Goal: Task Accomplishment & Management: Complete application form

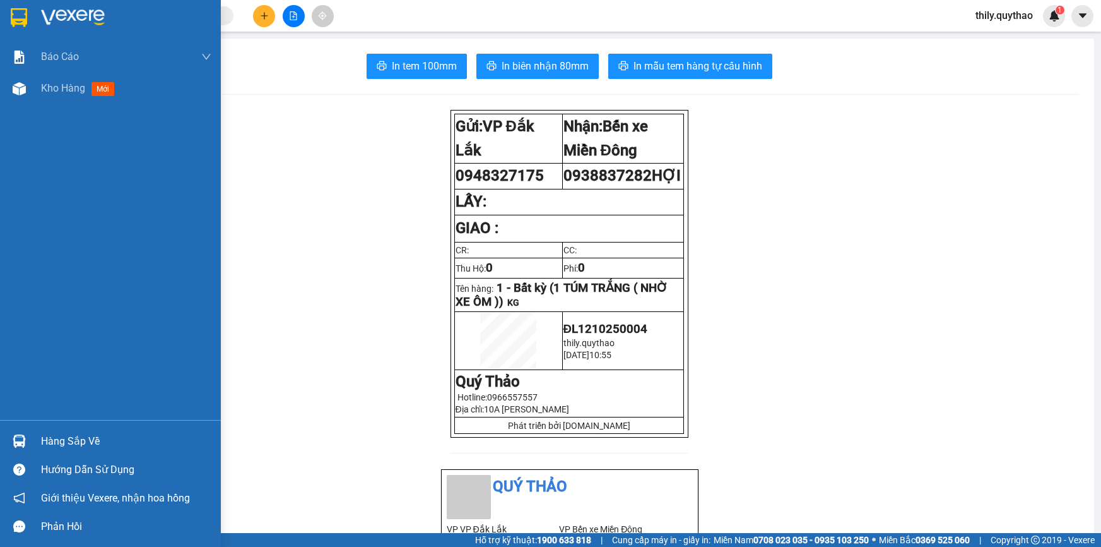
click at [28, 88] on div at bounding box center [19, 89] width 22 height 22
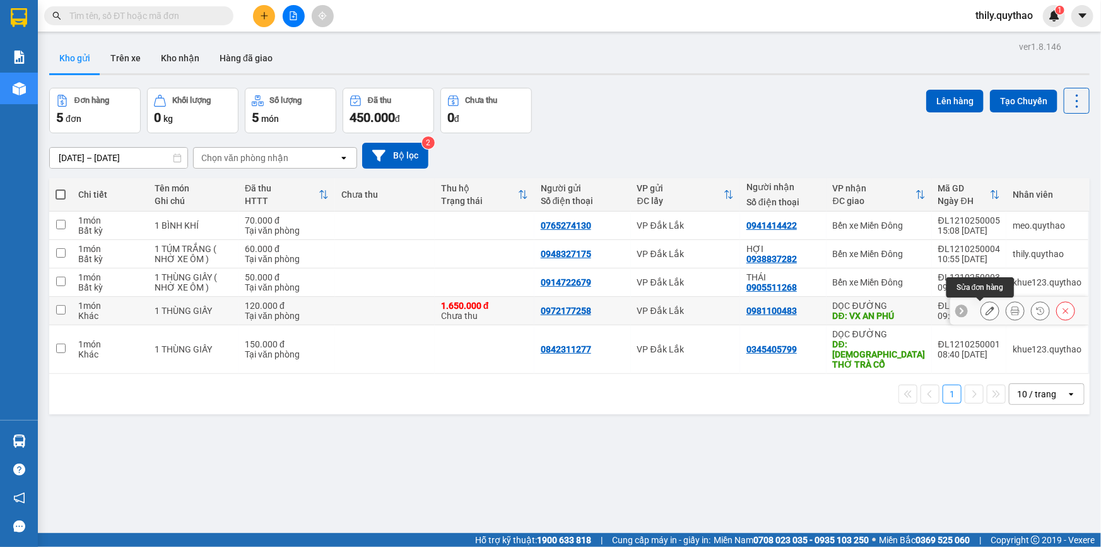
click at [986, 310] on icon at bounding box center [990, 310] width 9 height 9
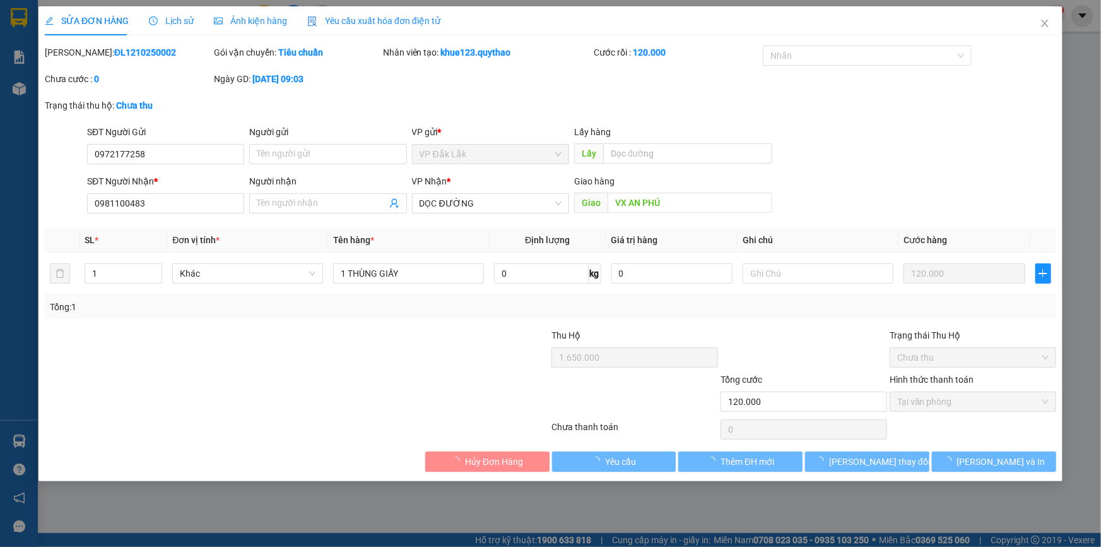
type input "0972177258"
type input "0981100483"
type input "VX AN PHÚ"
type input "1.650.000"
type input "120.000"
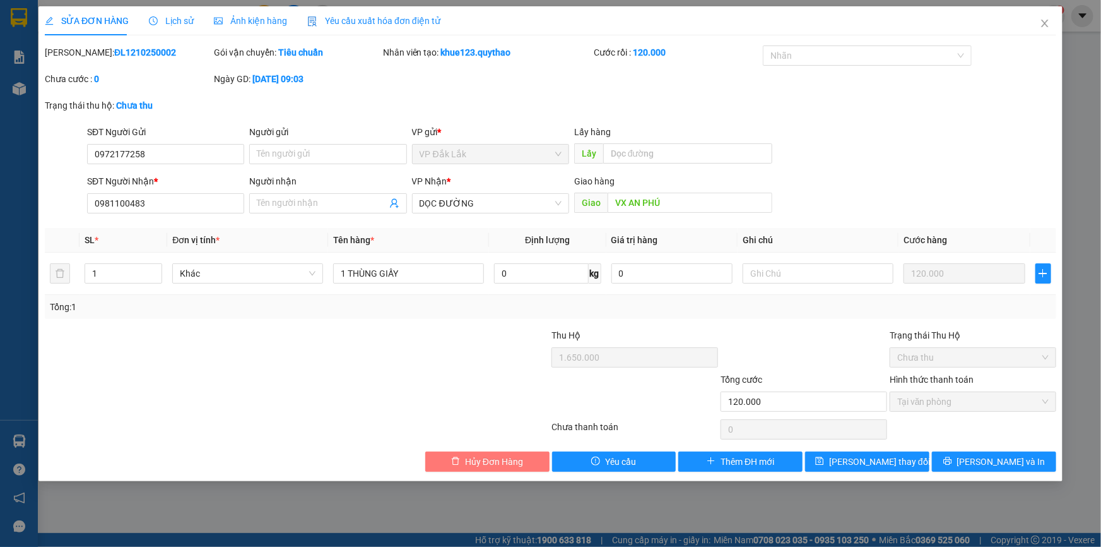
click at [503, 467] on span "Hủy Đơn Hàng" at bounding box center [494, 461] width 58 height 14
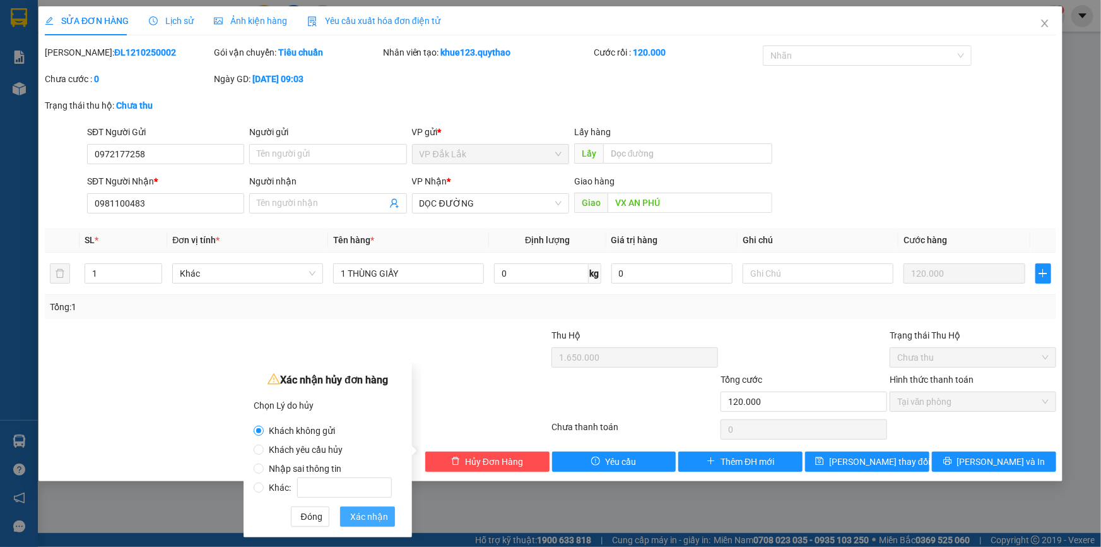
click at [360, 517] on span "Xác nhận" at bounding box center [369, 516] width 38 height 14
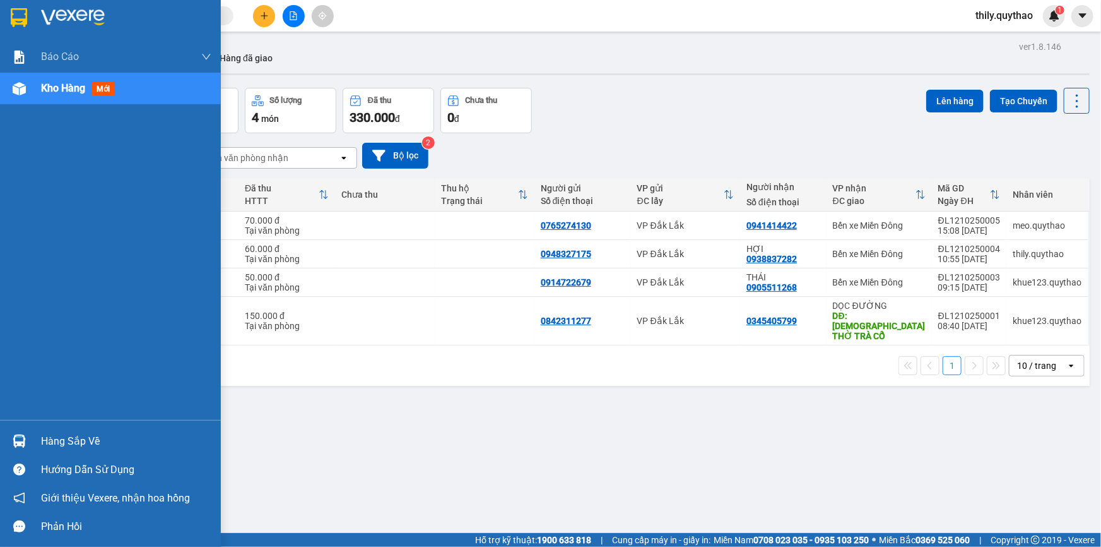
click at [47, 93] on span "Kho hàng" at bounding box center [63, 88] width 44 height 12
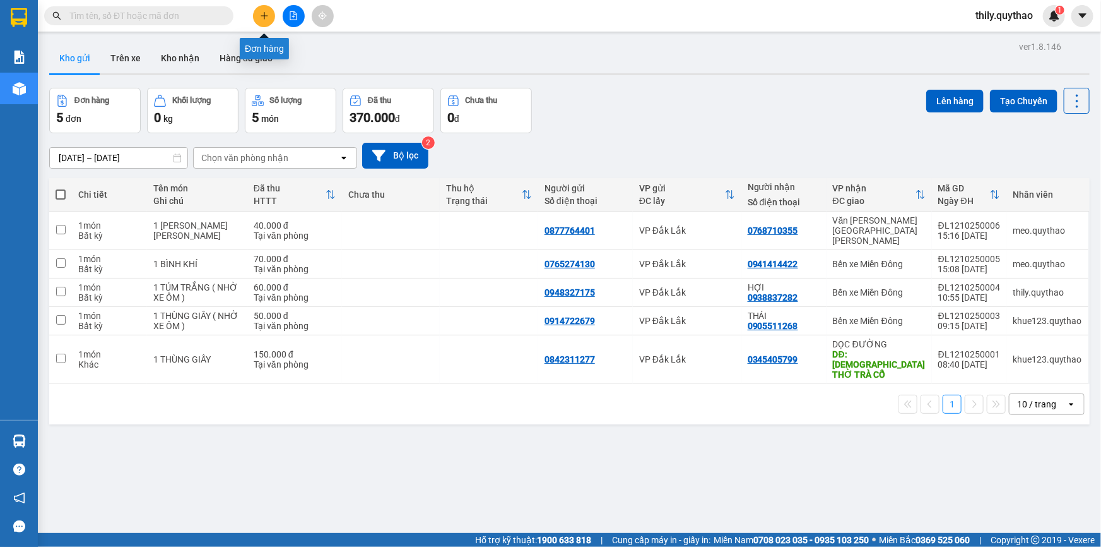
click at [266, 17] on icon "plus" at bounding box center [264, 15] width 9 height 9
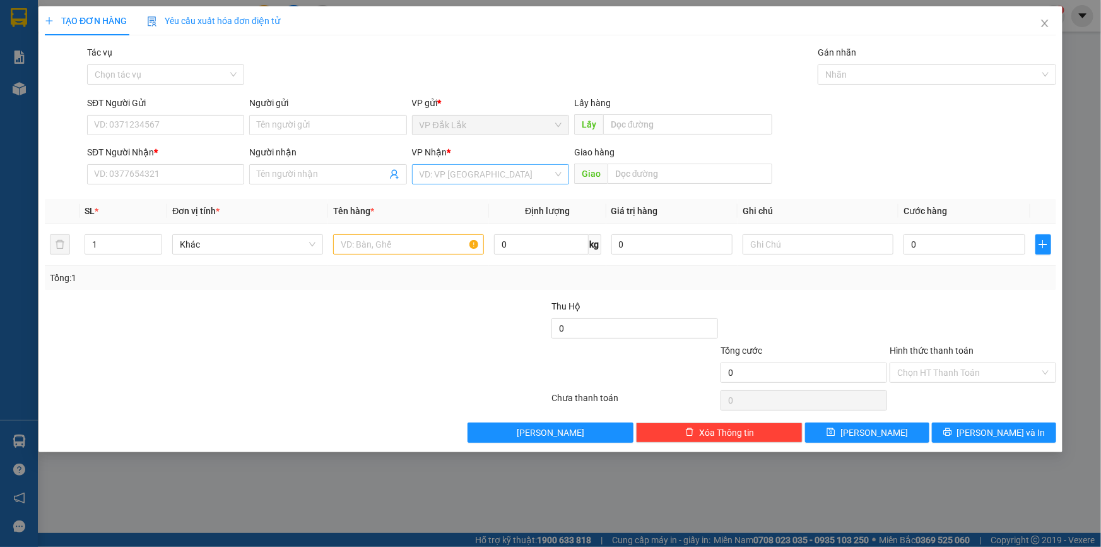
click at [544, 170] on input "search" at bounding box center [486, 174] width 133 height 19
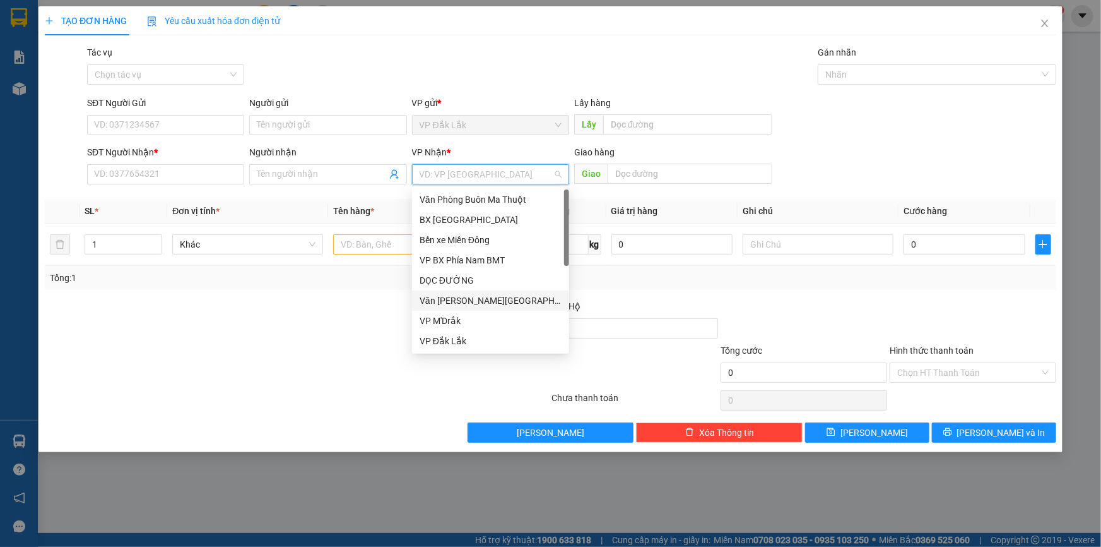
click at [497, 297] on div "Văn [PERSON_NAME][GEOGRAPHIC_DATA][PERSON_NAME]" at bounding box center [491, 300] width 142 height 14
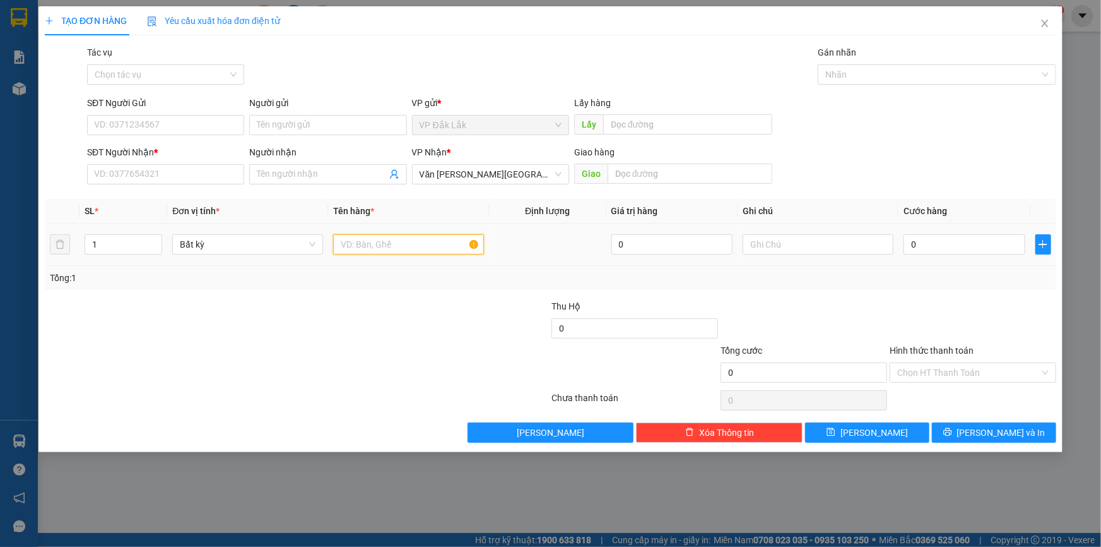
click at [425, 246] on input "text" at bounding box center [408, 244] width 151 height 20
type input "1 THÙNG XỐP"
click at [904, 247] on input "0" at bounding box center [965, 244] width 122 height 20
type input "6"
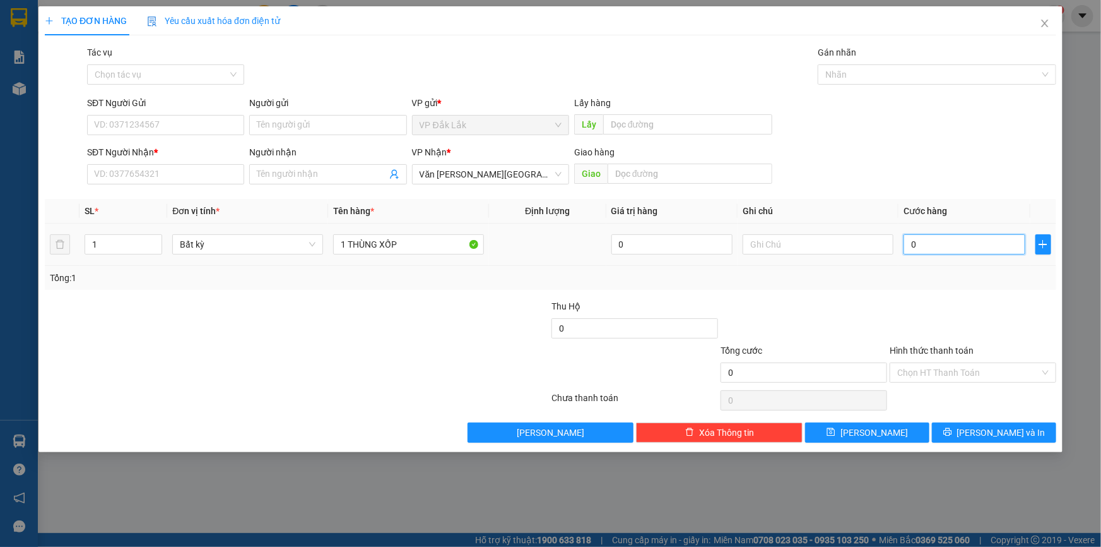
type input "6"
type input "60"
type input "600"
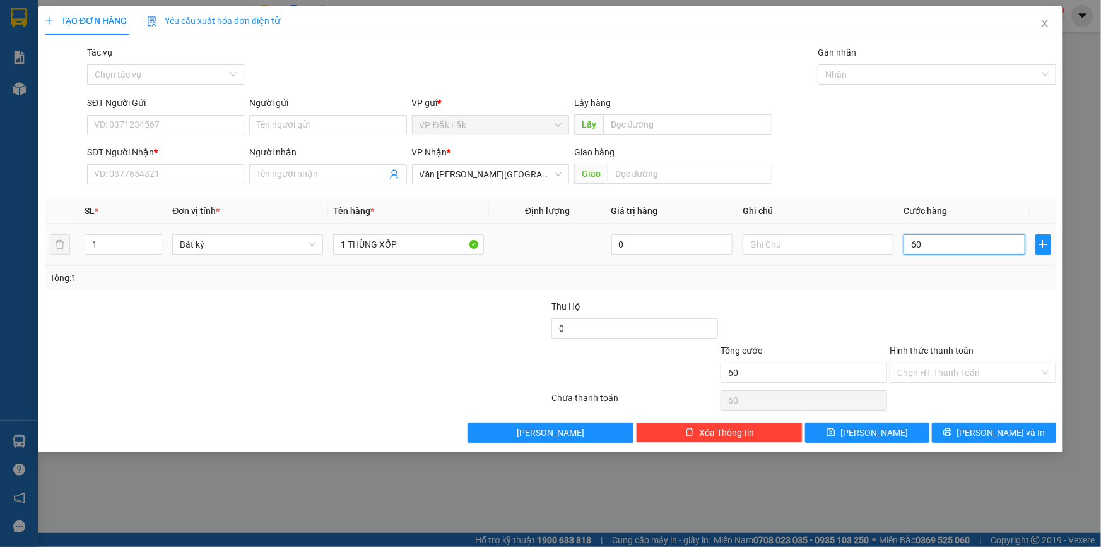
type input "600"
type input "6.000"
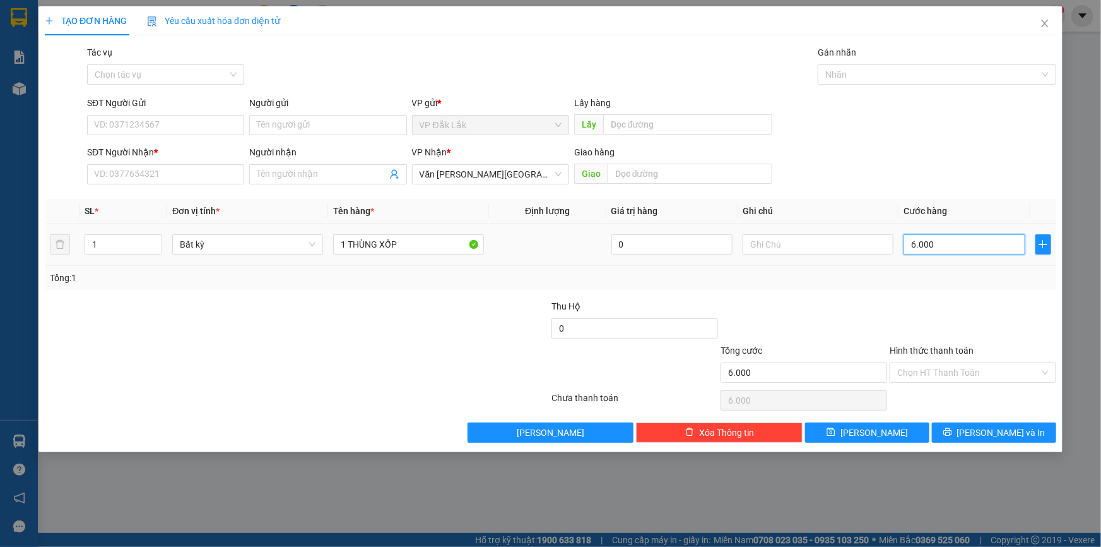
type input "60.000"
drag, startPoint x: 935, startPoint y: 367, endPoint x: 937, endPoint y: 379, distance: 12.1
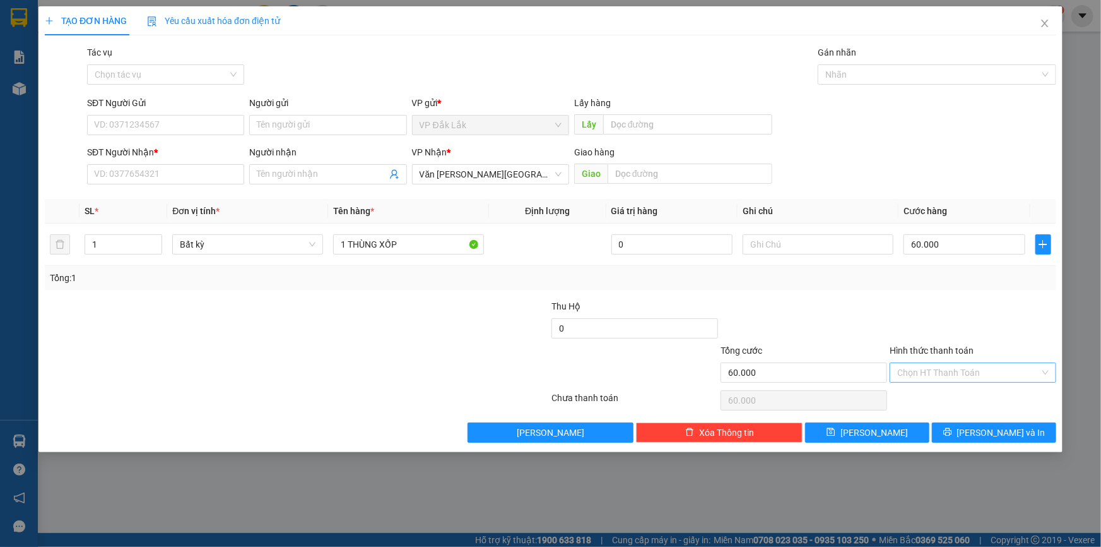
click at [937, 370] on input "Hình thức thanh toán" at bounding box center [968, 372] width 143 height 19
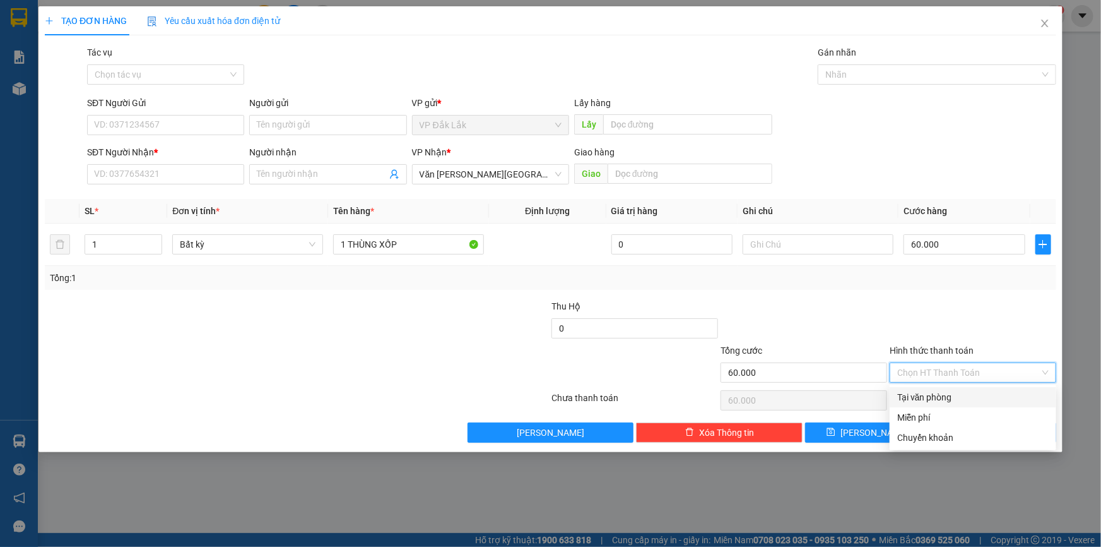
click at [938, 394] on div "Tại văn phòng" at bounding box center [972, 397] width 151 height 14
type input "0"
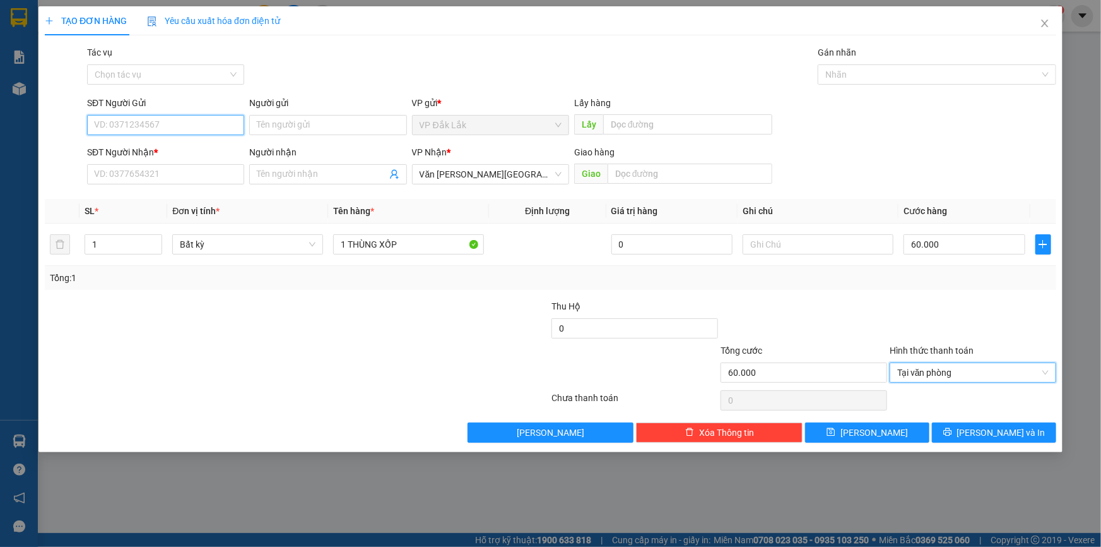
click at [162, 129] on input "SĐT Người Gửi" at bounding box center [165, 125] width 157 height 20
click at [148, 147] on div "0395415753" at bounding box center [166, 150] width 142 height 14
type input "0395415753"
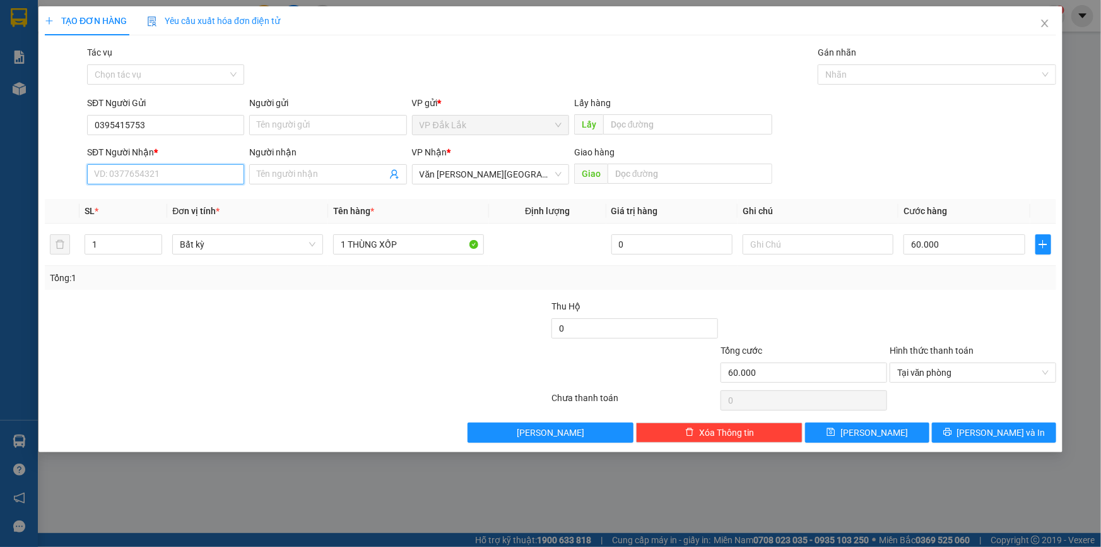
click at [152, 175] on input "SĐT Người Nhận *" at bounding box center [165, 174] width 157 height 20
click at [151, 200] on div "0989940609" at bounding box center [166, 199] width 142 height 14
type input "0989940609"
click at [962, 432] on button "[PERSON_NAME] và In" at bounding box center [994, 432] width 124 height 20
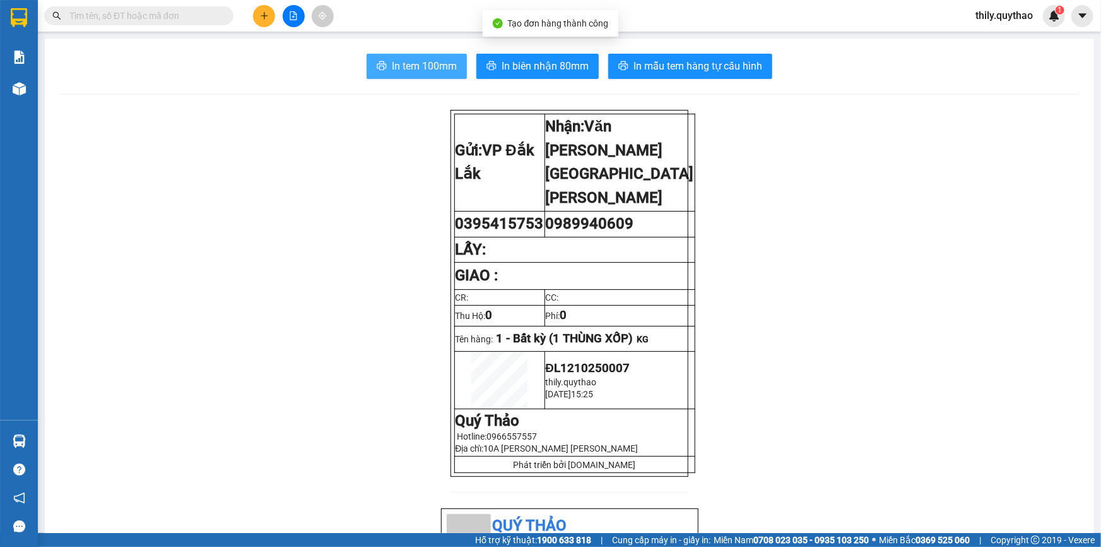
click at [392, 68] on span "In tem 100mm" at bounding box center [424, 66] width 65 height 16
click at [271, 10] on button at bounding box center [264, 16] width 22 height 22
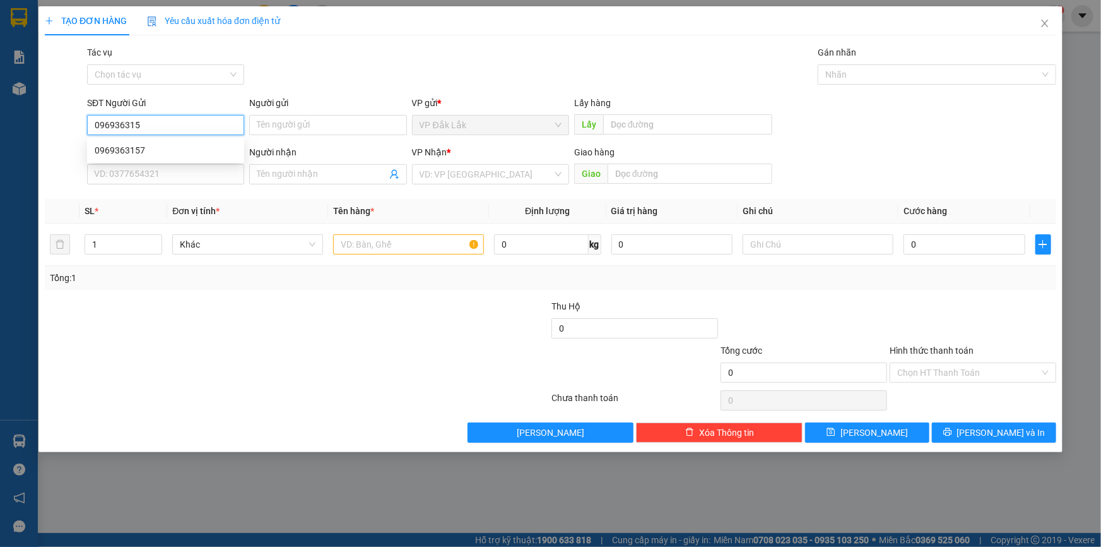
type input "0969363157"
click at [161, 153] on div "0969363157" at bounding box center [166, 150] width 142 height 14
type input "0974879005"
type input "BẾN CAM"
type input "0969363157"
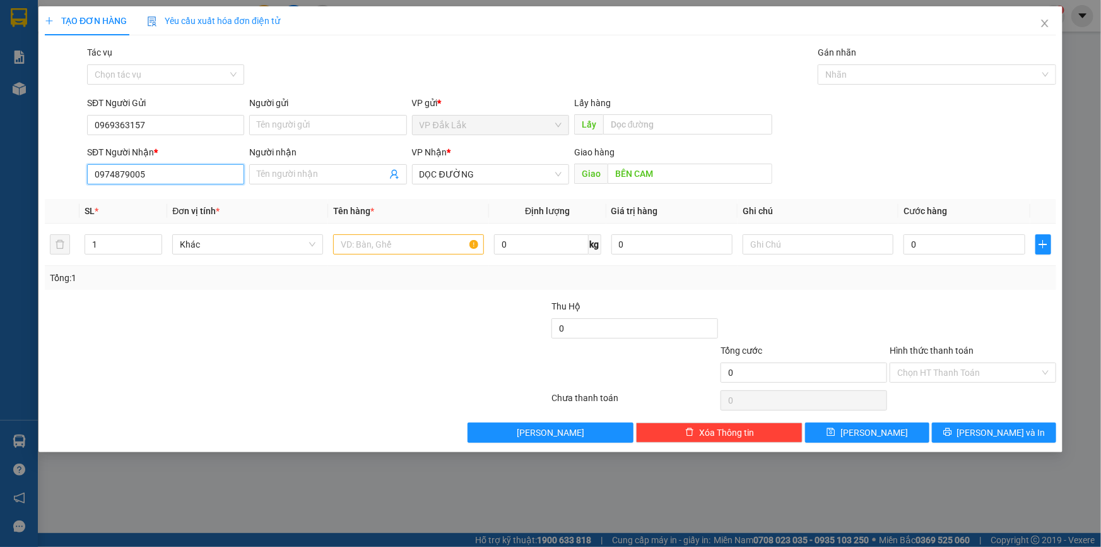
click at [162, 176] on input "0974879005" at bounding box center [165, 174] width 157 height 20
type input "0"
type input "0367061923"
click at [439, 245] on input "text" at bounding box center [408, 244] width 151 height 20
click at [661, 183] on input "BẾN CAM" at bounding box center [690, 173] width 165 height 20
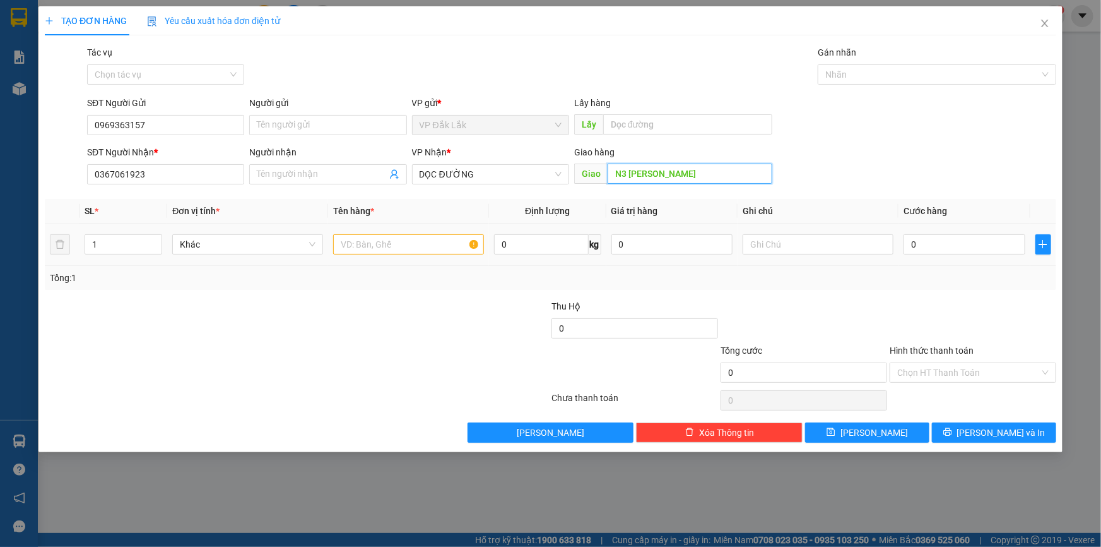
type input "N3 [PERSON_NAME]"
click at [350, 251] on input "text" at bounding box center [408, 244] width 151 height 20
type input "1 CỤC ĐEN"
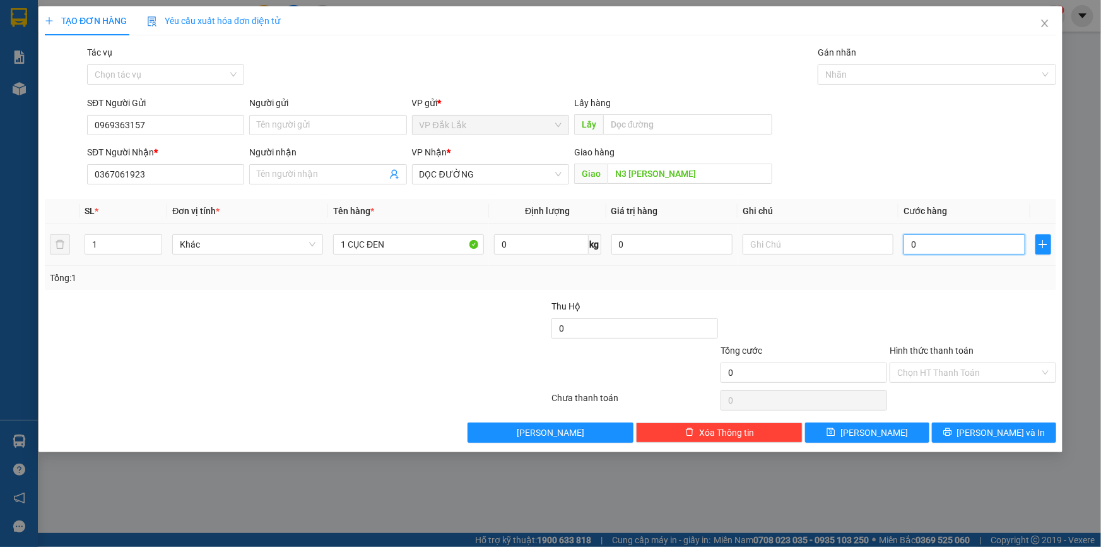
click at [909, 249] on input "0" at bounding box center [965, 244] width 122 height 20
type input "4"
type input "40"
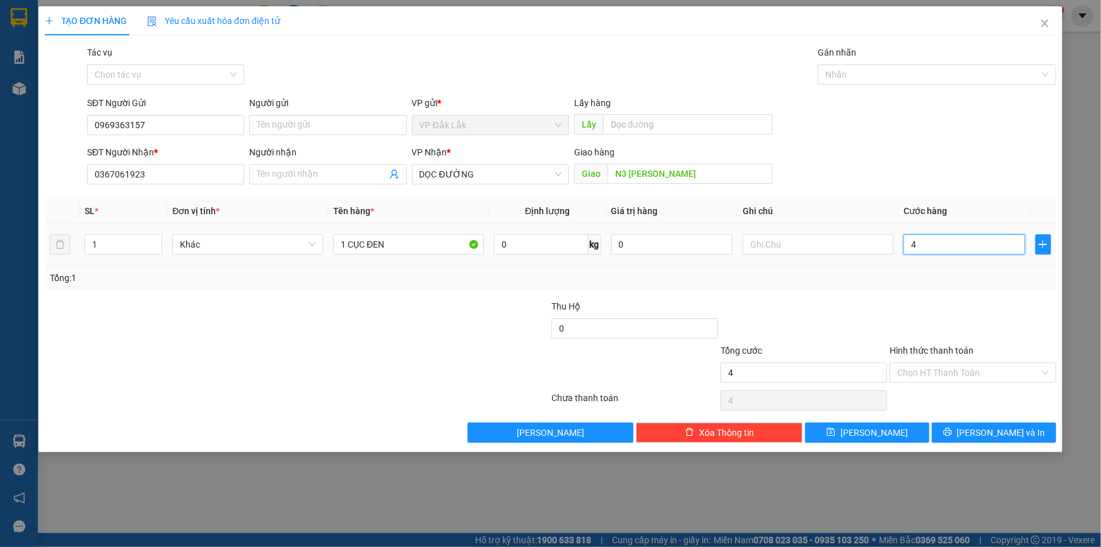
type input "40"
type input "400"
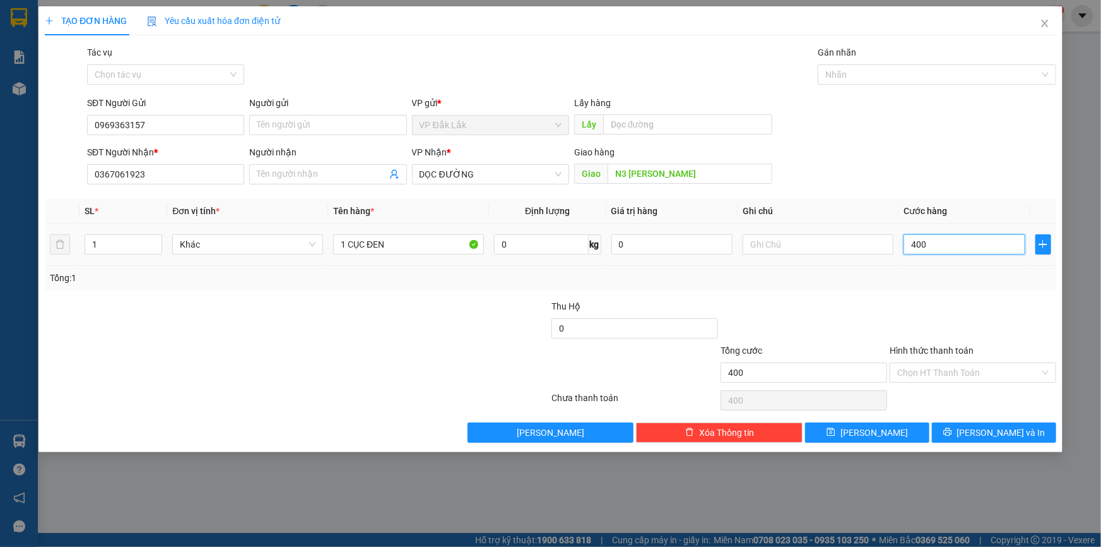
type input "4.000"
type input "40.000"
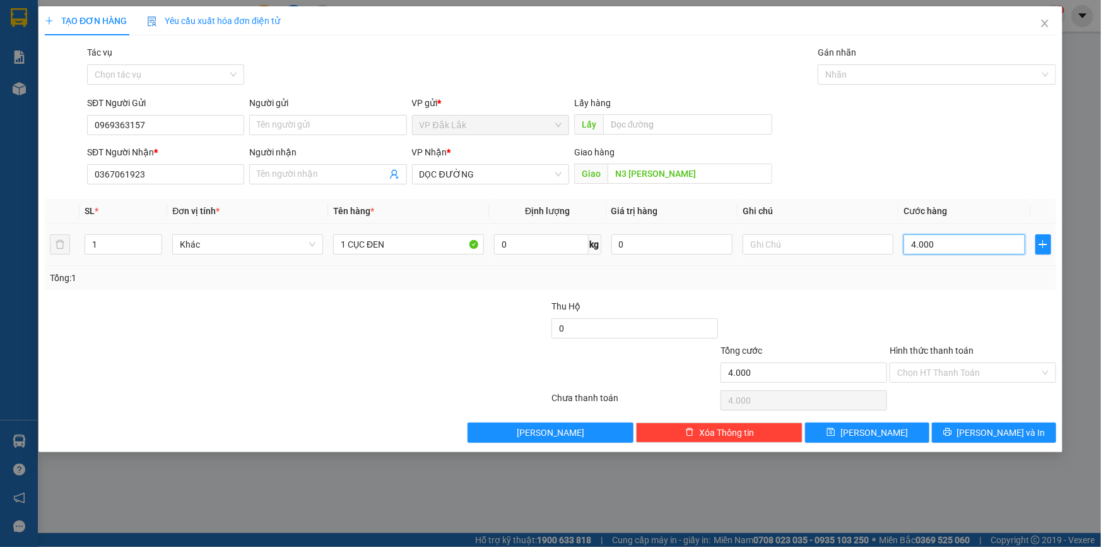
type input "40.000"
click at [928, 363] on input "Hình thức thanh toán" at bounding box center [968, 372] width 143 height 19
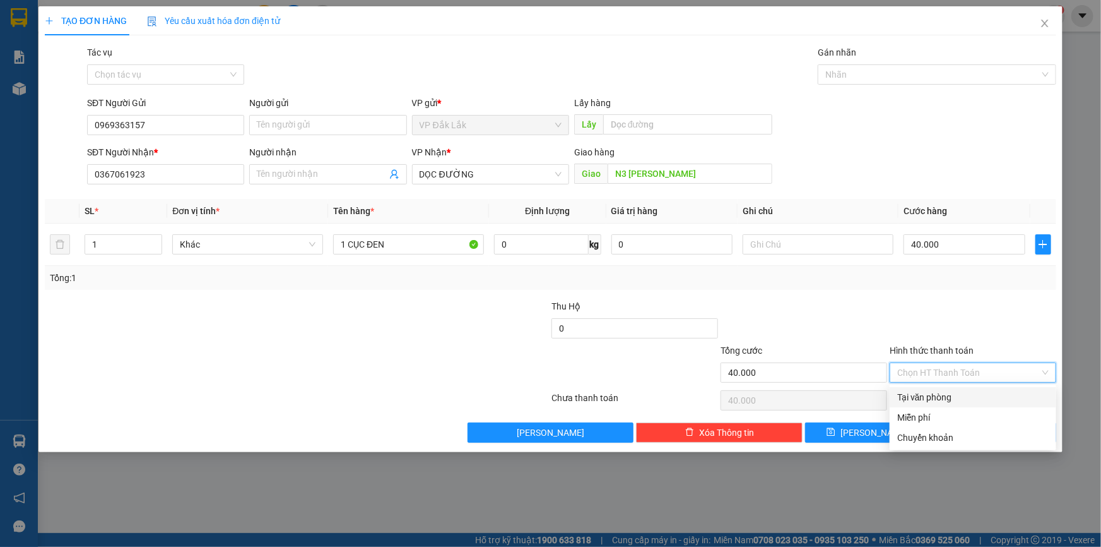
click at [934, 399] on div "Tại văn phòng" at bounding box center [972, 397] width 151 height 14
type input "0"
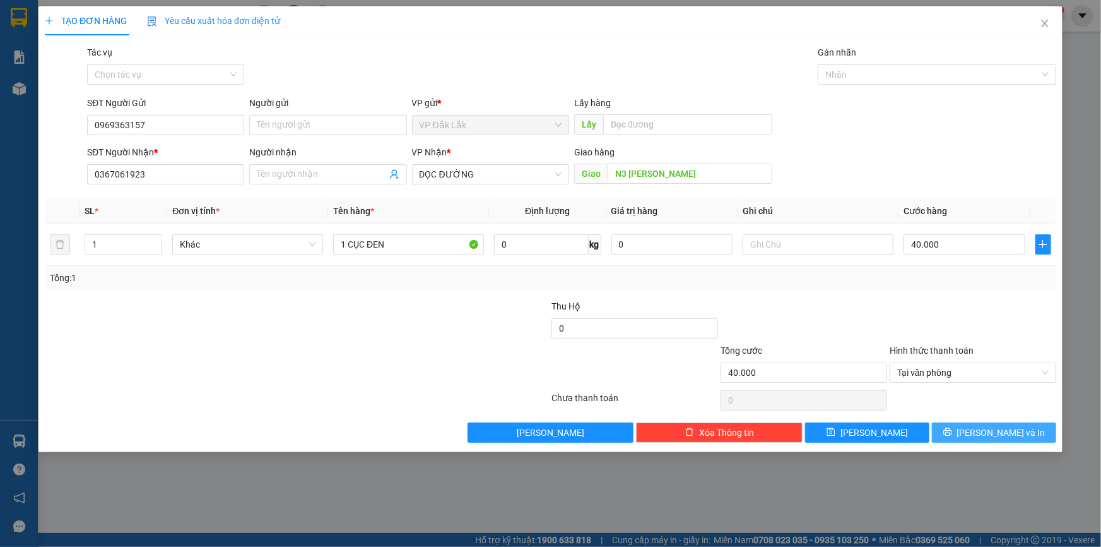
click at [980, 437] on button "[PERSON_NAME] và In" at bounding box center [994, 432] width 124 height 20
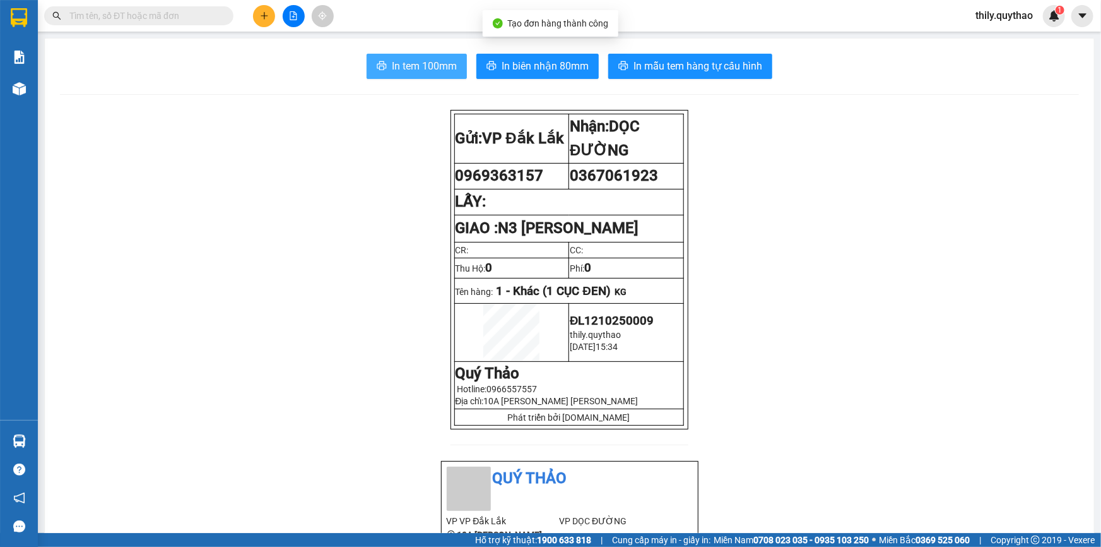
click at [444, 74] on button "In tem 100mm" at bounding box center [417, 66] width 100 height 25
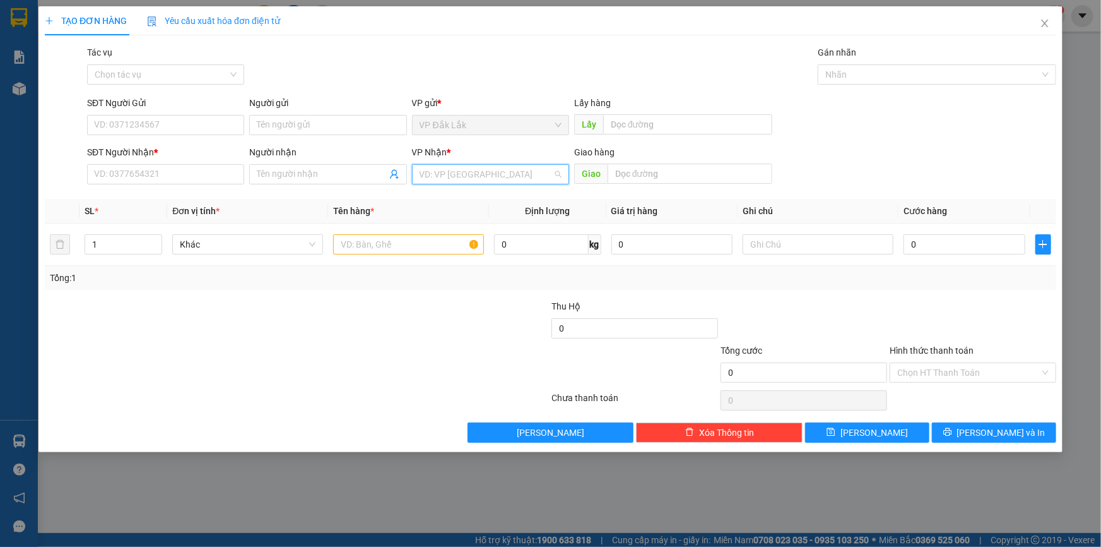
click at [502, 174] on input "search" at bounding box center [486, 174] width 133 height 19
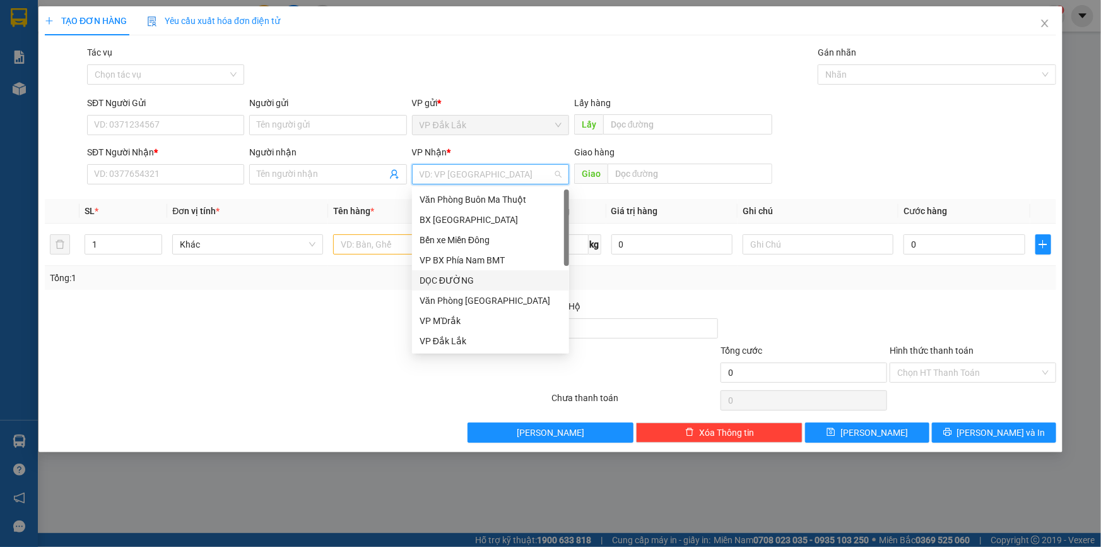
click at [481, 277] on div "DỌC ĐƯỜNG" at bounding box center [491, 280] width 142 height 14
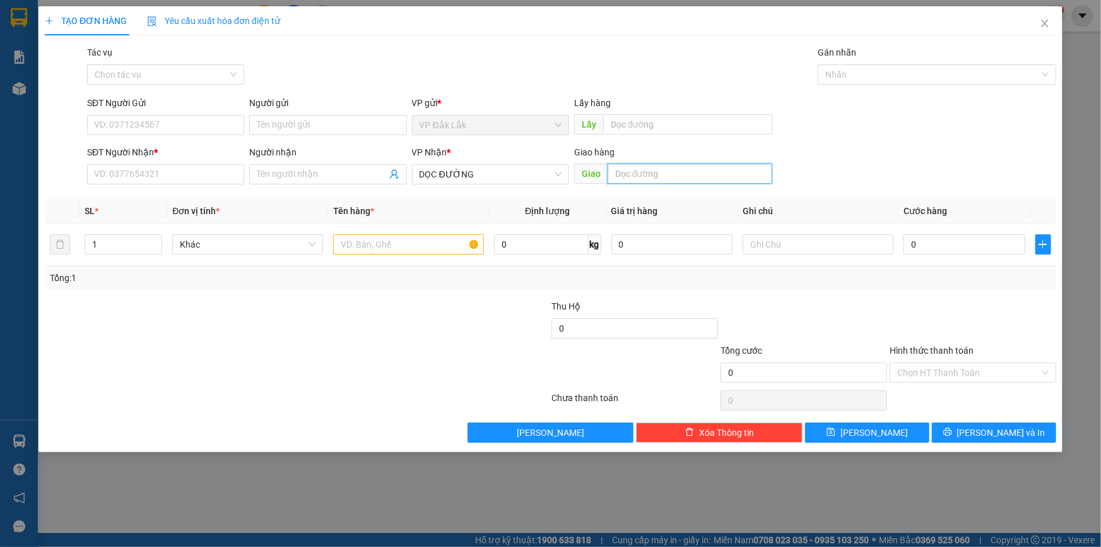
click at [649, 173] on input "text" at bounding box center [690, 173] width 165 height 20
type input "BX LONG AN"
click at [157, 123] on input "SĐT Người Gửi" at bounding box center [165, 125] width 157 height 20
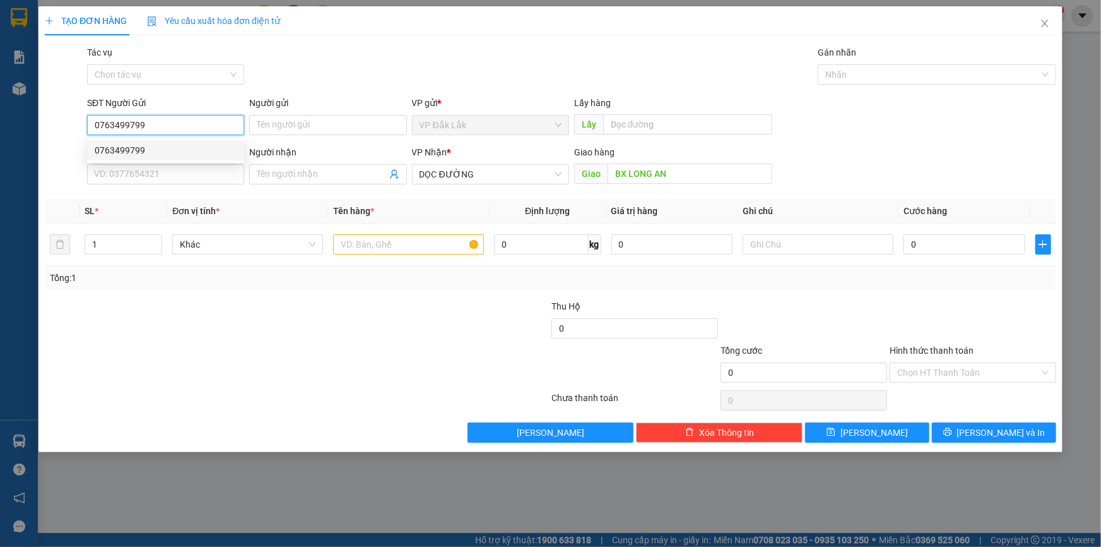
type input "0763499799"
click at [145, 184] on div "SĐT Người Nhận * VD: 0377654321" at bounding box center [165, 167] width 157 height 44
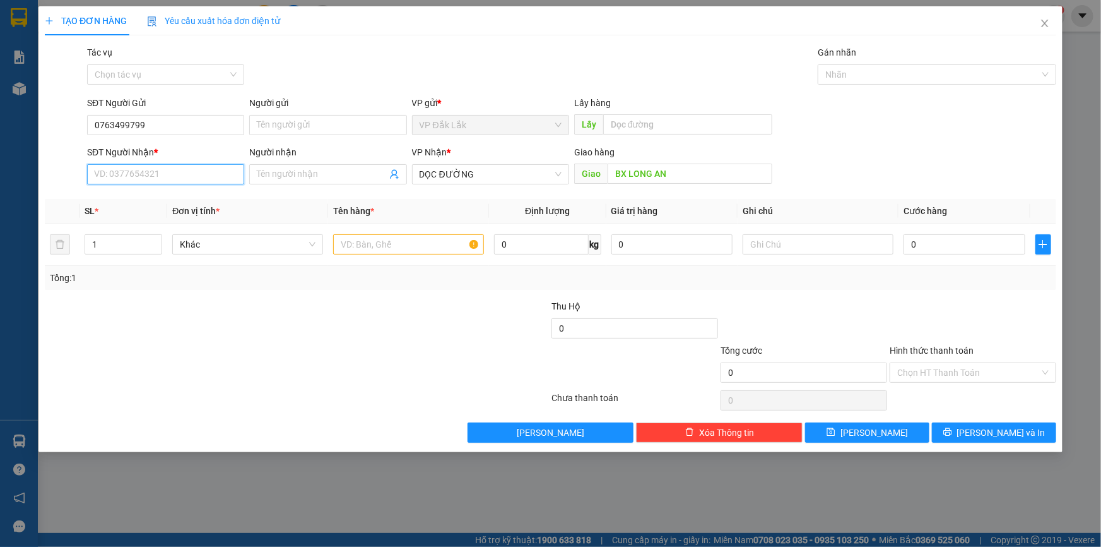
click at [155, 177] on input "SĐT Người Nhận *" at bounding box center [165, 174] width 157 height 20
click at [150, 196] on div "0777494803" at bounding box center [166, 199] width 142 height 14
type input "0777494803"
drag, startPoint x: 393, startPoint y: 329, endPoint x: 401, endPoint y: 360, distance: 31.4
click at [399, 352] on form "Thu Hộ 0 Tổng cước 0 Hình thức thanh toán Chọn HT Thanh Toán" at bounding box center [551, 343] width 1012 height 88
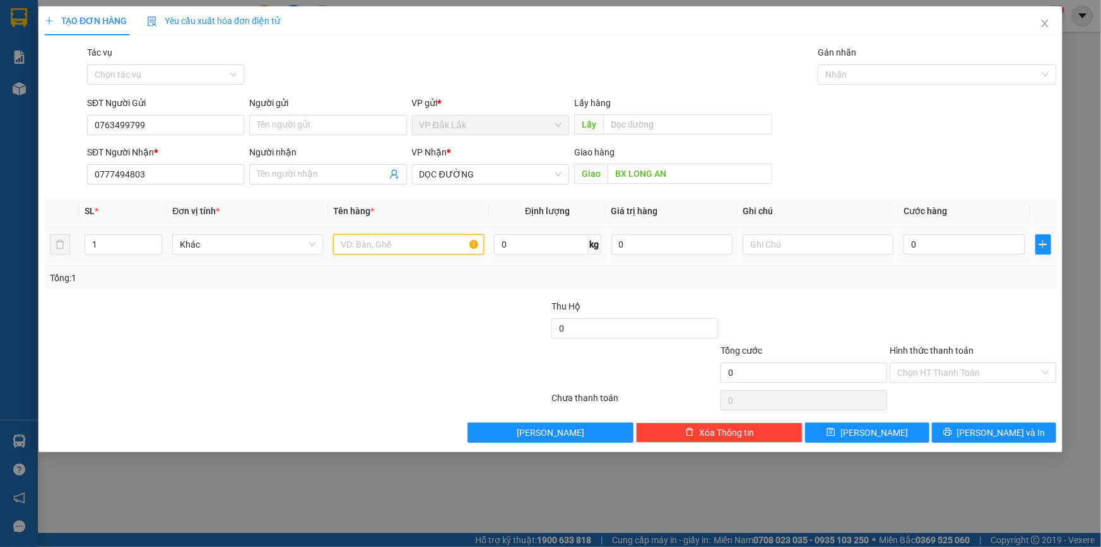
click at [387, 245] on input "text" at bounding box center [408, 244] width 151 height 20
type input "1 THÙNG GIẤY"
click at [909, 245] on input "0" at bounding box center [965, 244] width 122 height 20
type input "9"
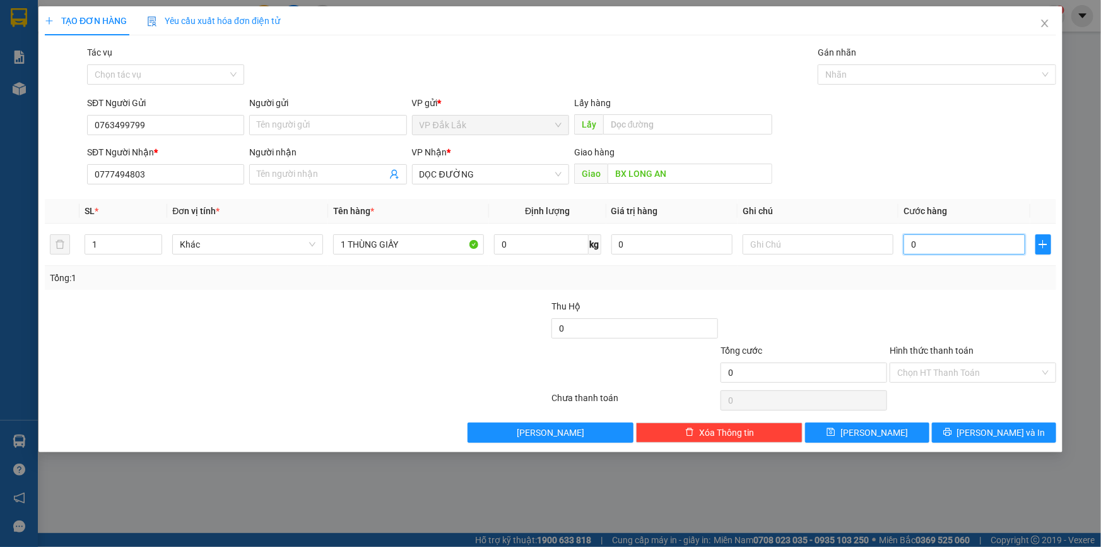
type input "9"
type input "90"
type input "900"
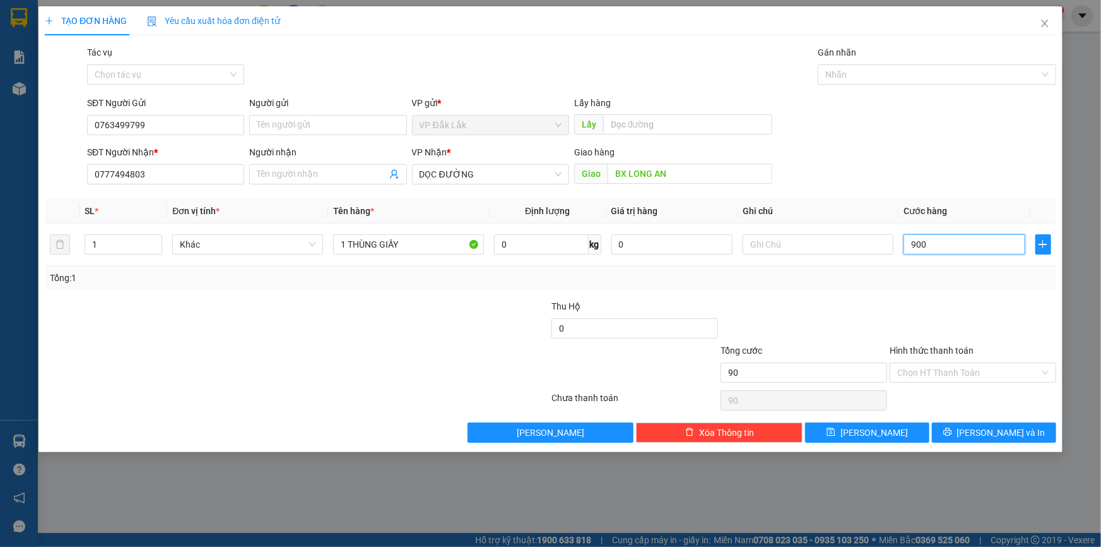
type input "900"
type input "9.000"
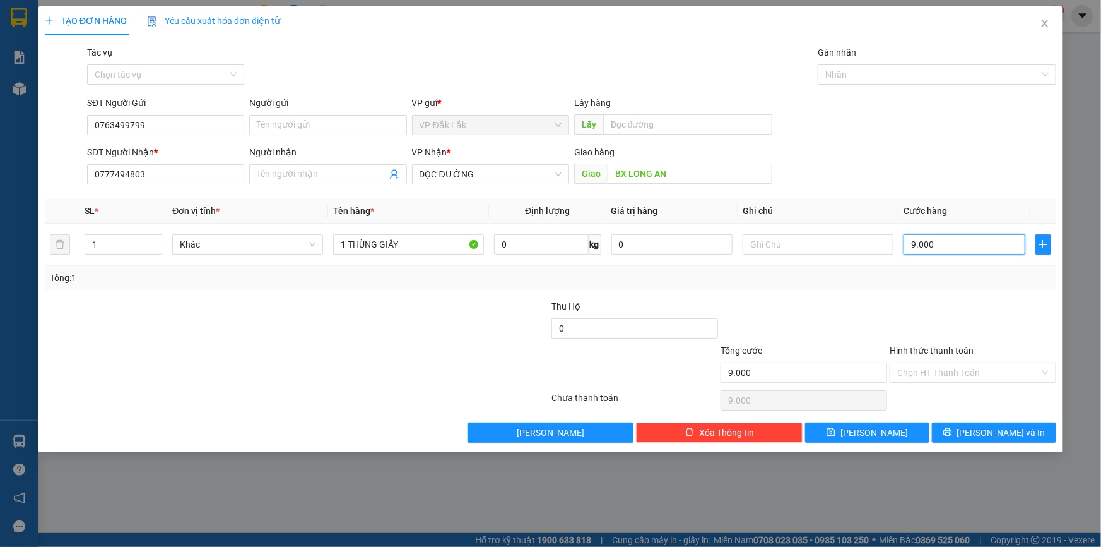
type input "90.000"
click at [979, 369] on input "Hình thức thanh toán" at bounding box center [968, 372] width 143 height 19
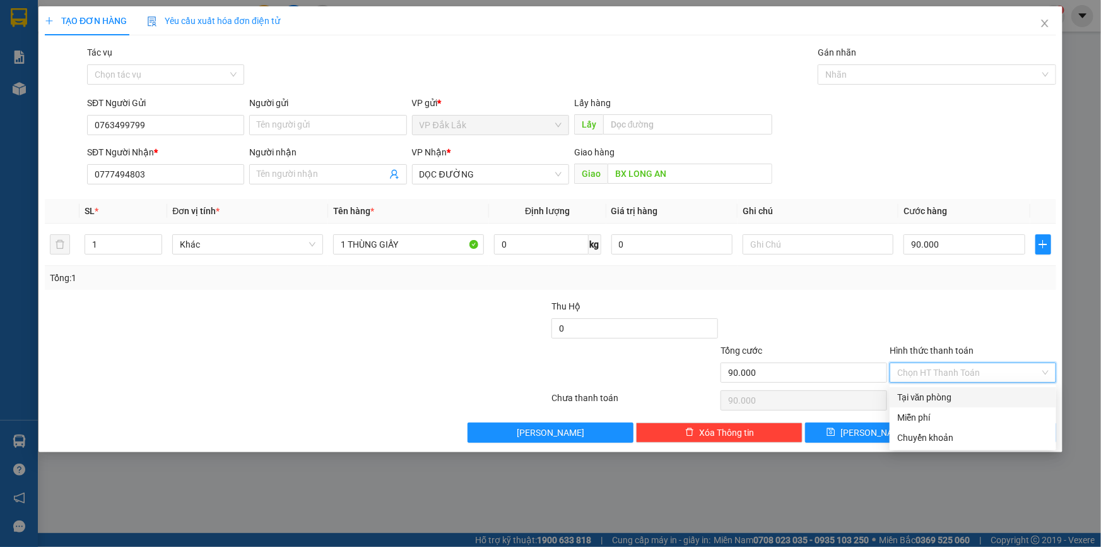
click at [986, 405] on div "Tại văn phòng" at bounding box center [973, 397] width 167 height 20
type input "0"
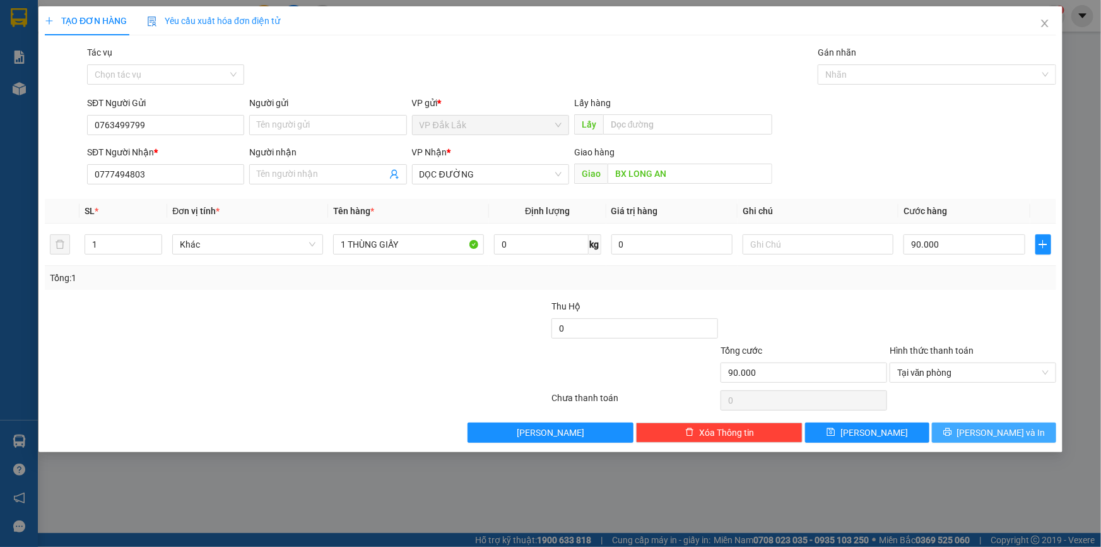
click at [998, 434] on span "[PERSON_NAME] và In" at bounding box center [1001, 432] width 88 height 14
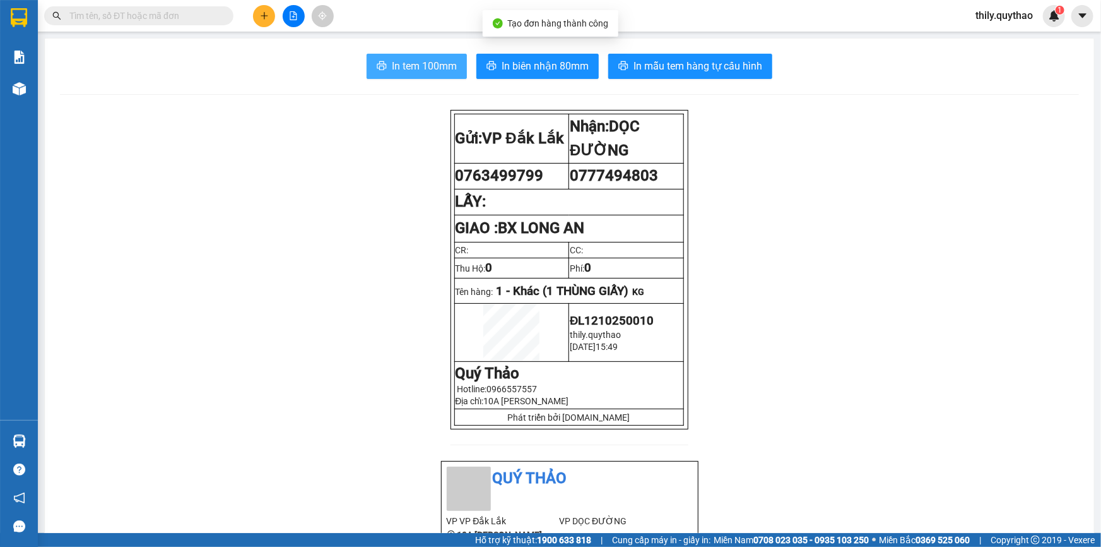
click at [414, 64] on span "In tem 100mm" at bounding box center [424, 66] width 65 height 16
click at [257, 13] on button at bounding box center [264, 16] width 22 height 22
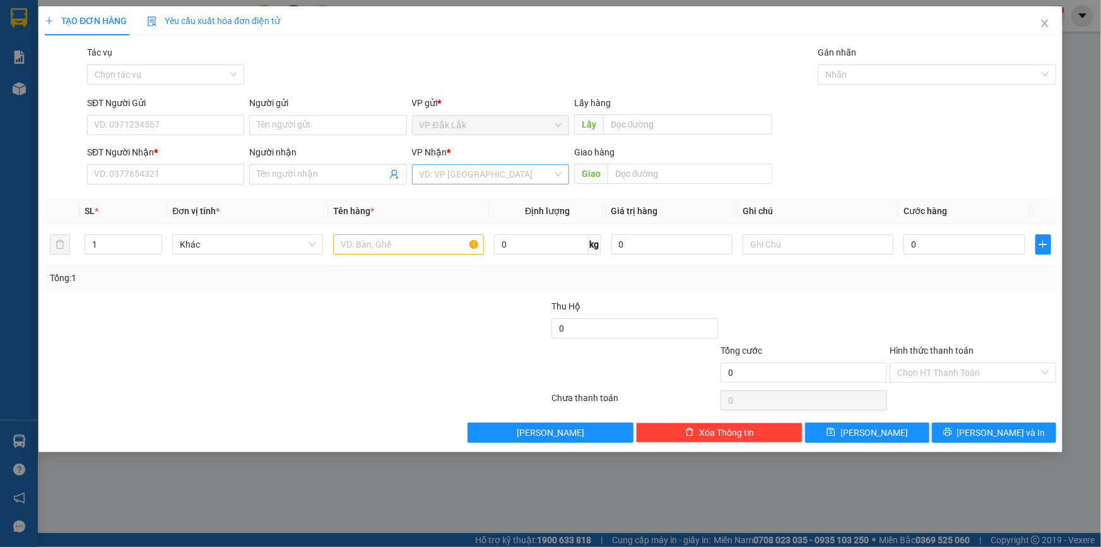
click at [460, 175] on input "search" at bounding box center [486, 174] width 133 height 19
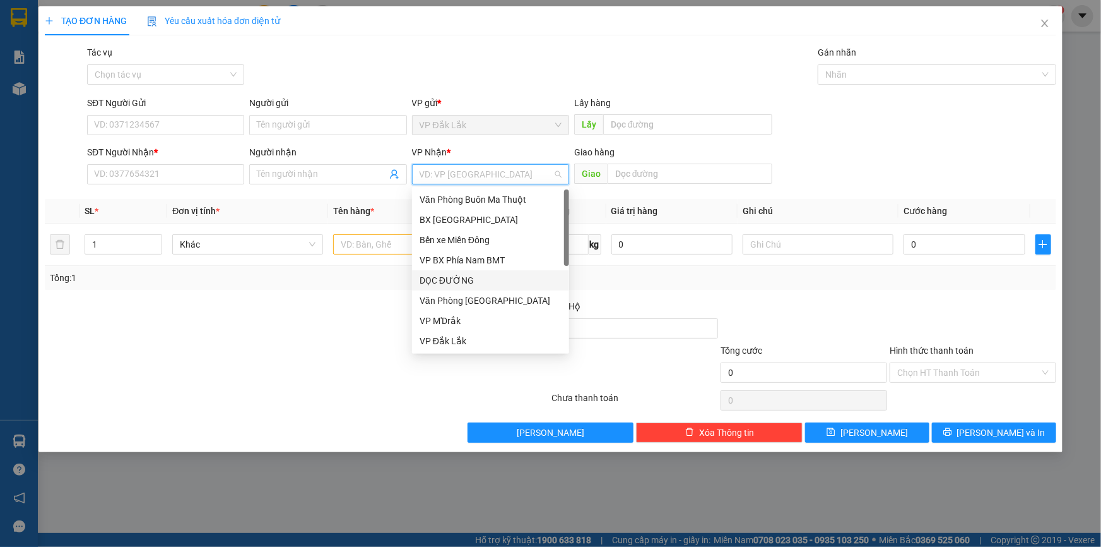
click at [474, 271] on div "DỌC ĐƯỜNG" at bounding box center [490, 280] width 157 height 20
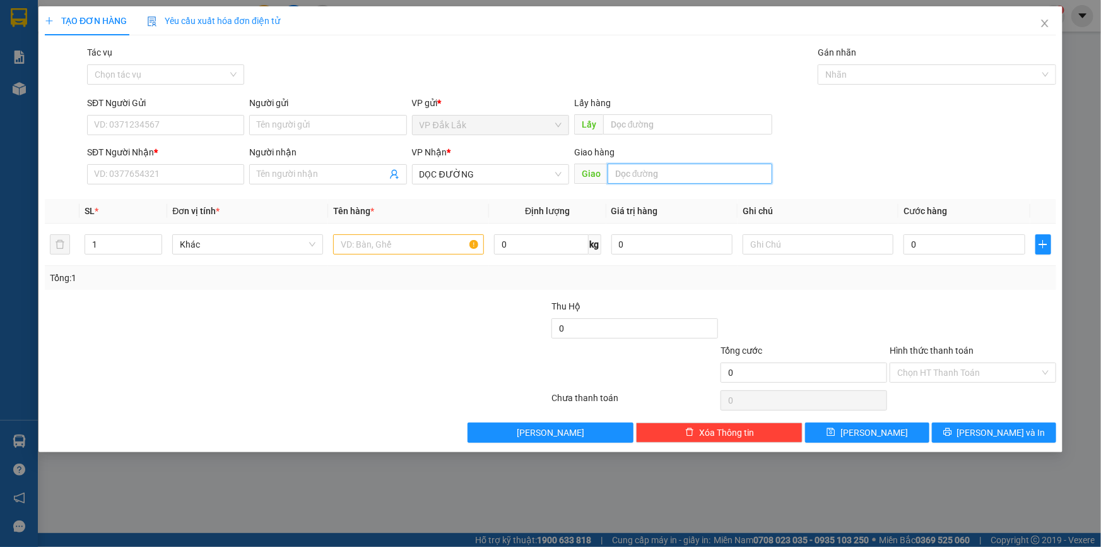
click at [652, 172] on input "text" at bounding box center [690, 173] width 165 height 20
click at [1049, 27] on icon "close" at bounding box center [1045, 23] width 10 height 10
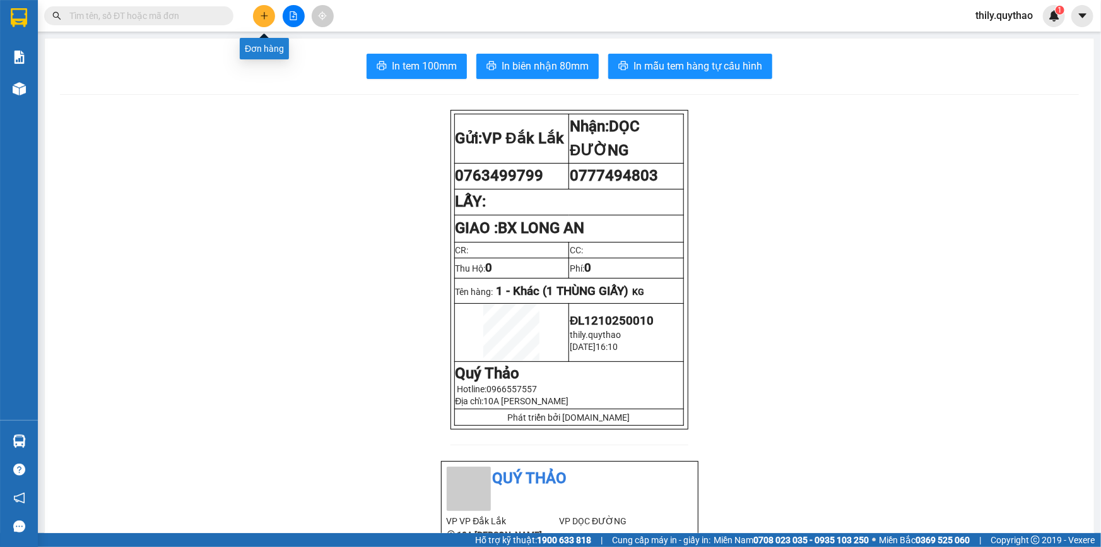
click at [264, 18] on icon "plus" at bounding box center [264, 15] width 1 height 7
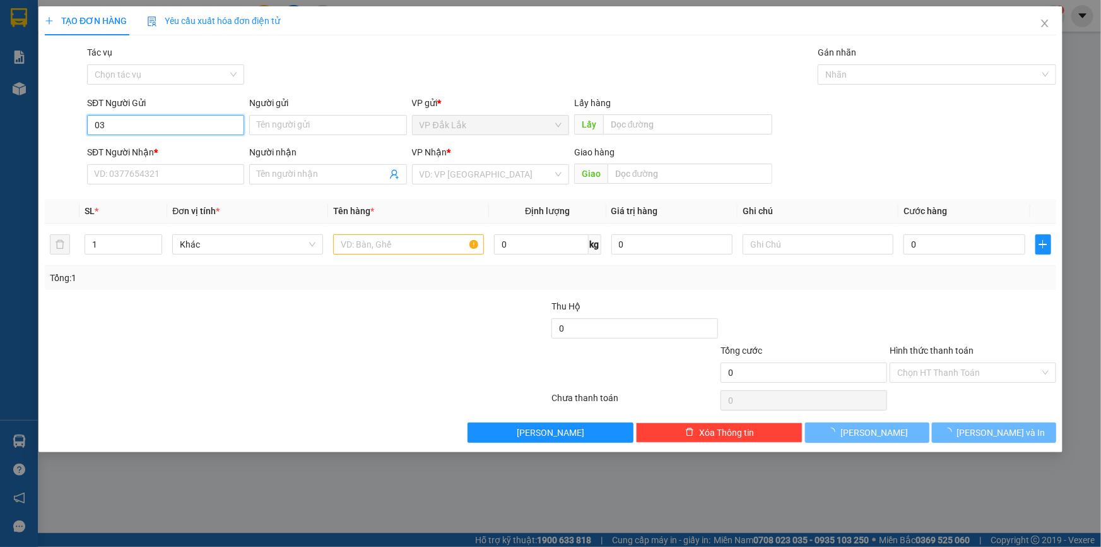
type input "0"
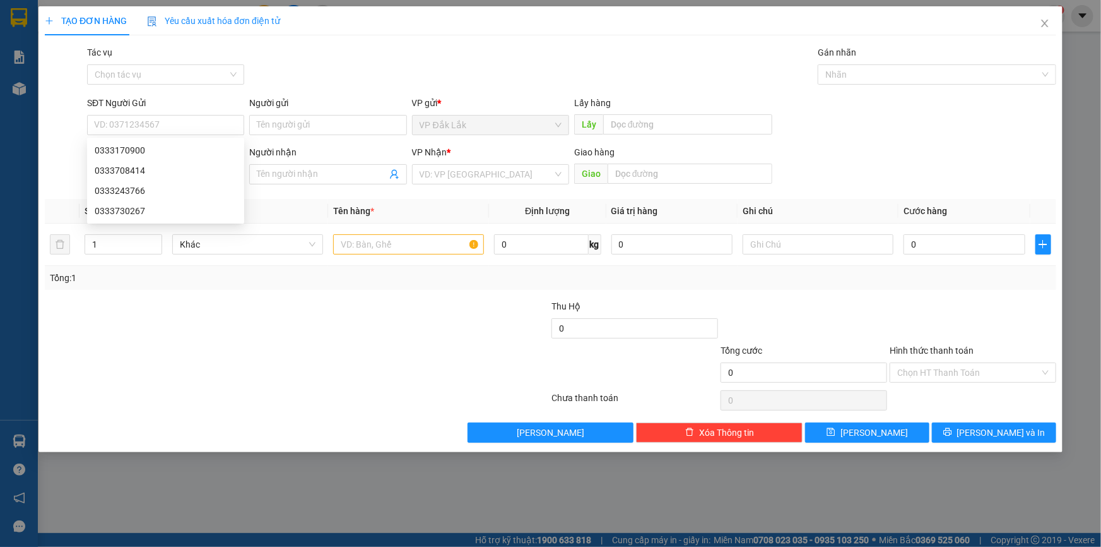
click at [213, 360] on div at bounding box center [213, 365] width 338 height 44
click at [1046, 24] on icon "close" at bounding box center [1045, 23] width 10 height 10
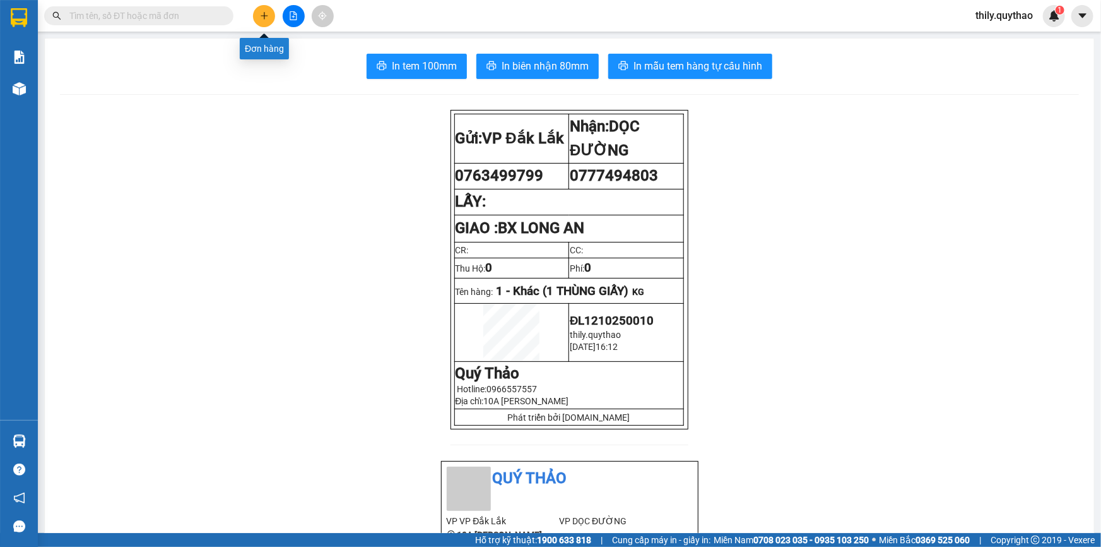
click at [266, 23] on button at bounding box center [264, 16] width 22 height 22
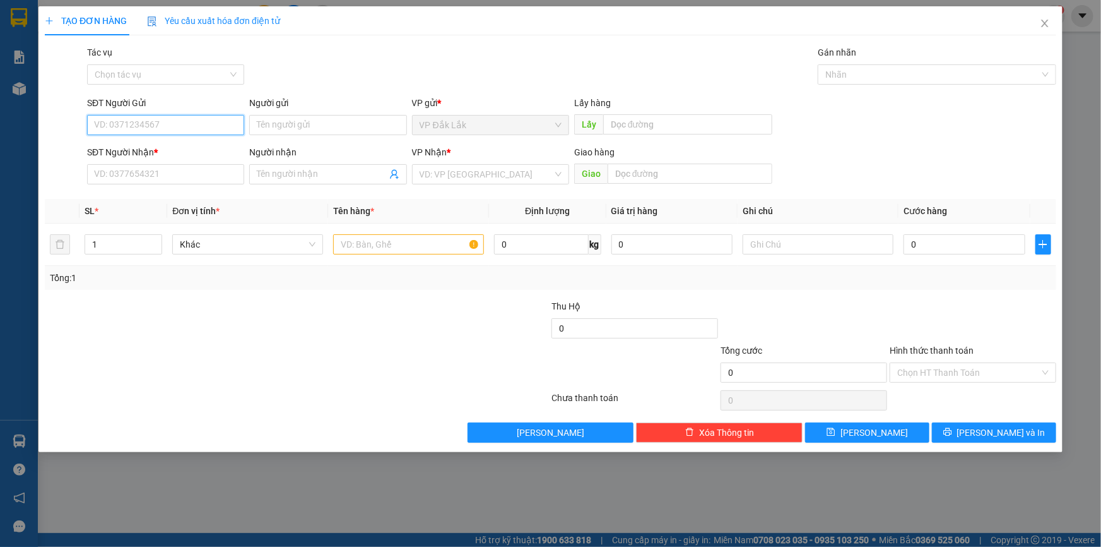
click at [101, 121] on input "SĐT Người Gửi" at bounding box center [165, 125] width 157 height 20
type input "0946773246"
click at [131, 155] on div "0946773246" at bounding box center [166, 150] width 142 height 14
type input "0943558979"
type input "0946773246"
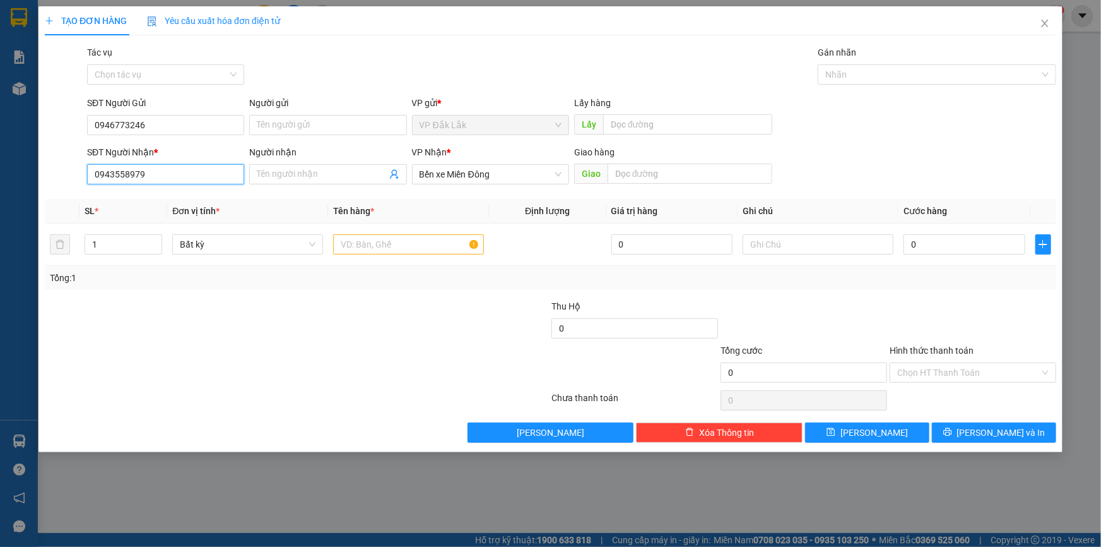
click at [150, 172] on input "0943558979" at bounding box center [165, 174] width 157 height 20
click at [423, 244] on input "text" at bounding box center [408, 244] width 151 height 20
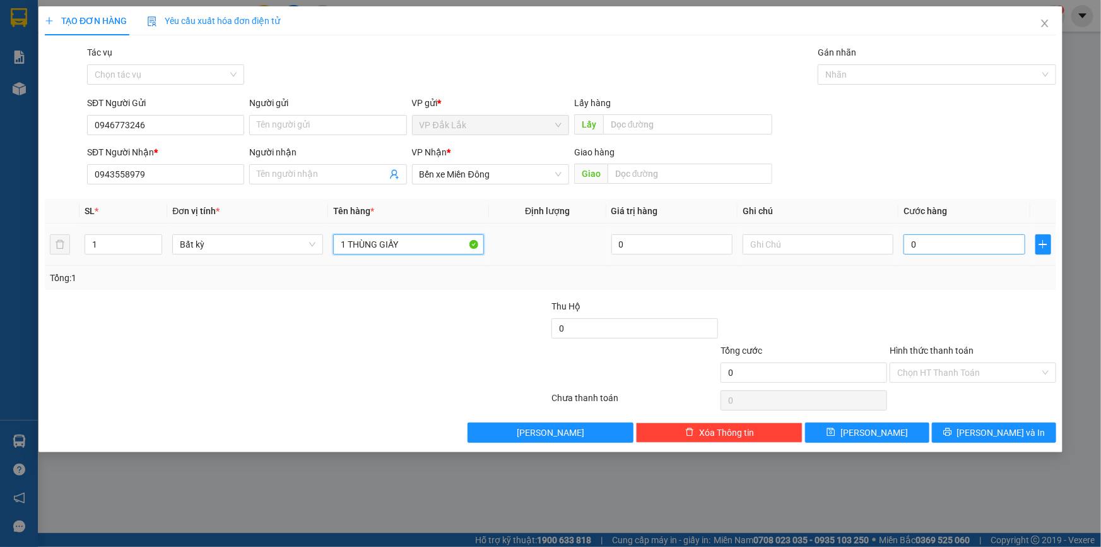
type input "1 THÙNG GIẤY"
click at [908, 246] on input "0" at bounding box center [965, 244] width 122 height 20
type input "7"
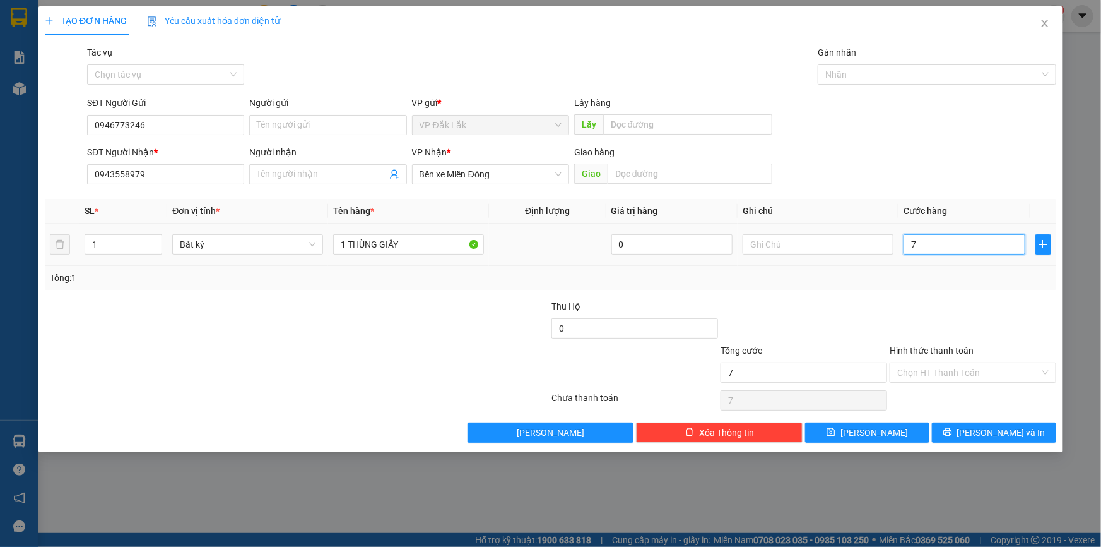
type input "70"
type input "700"
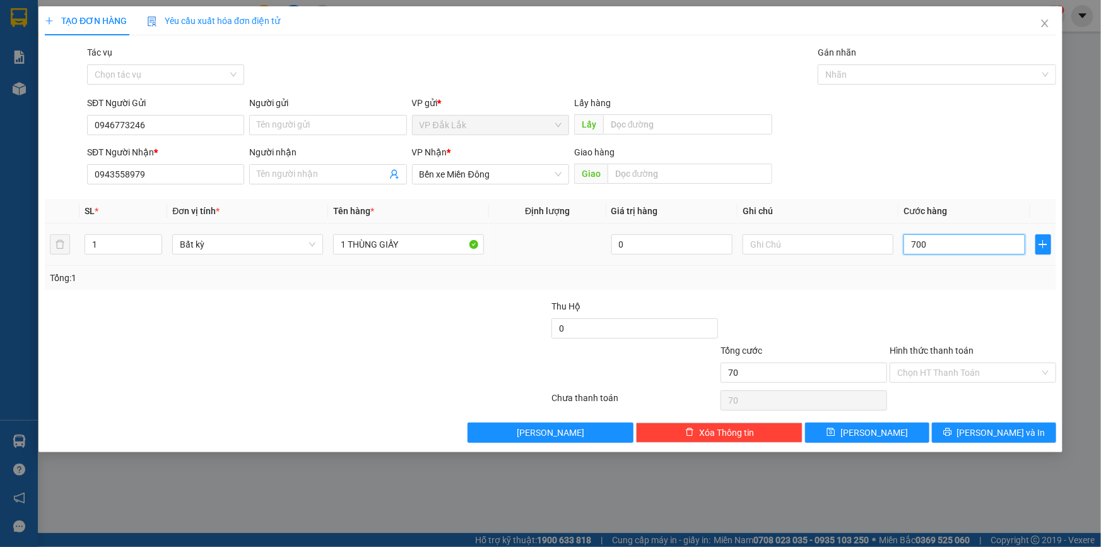
type input "700"
type input "7.000"
type input "70.000"
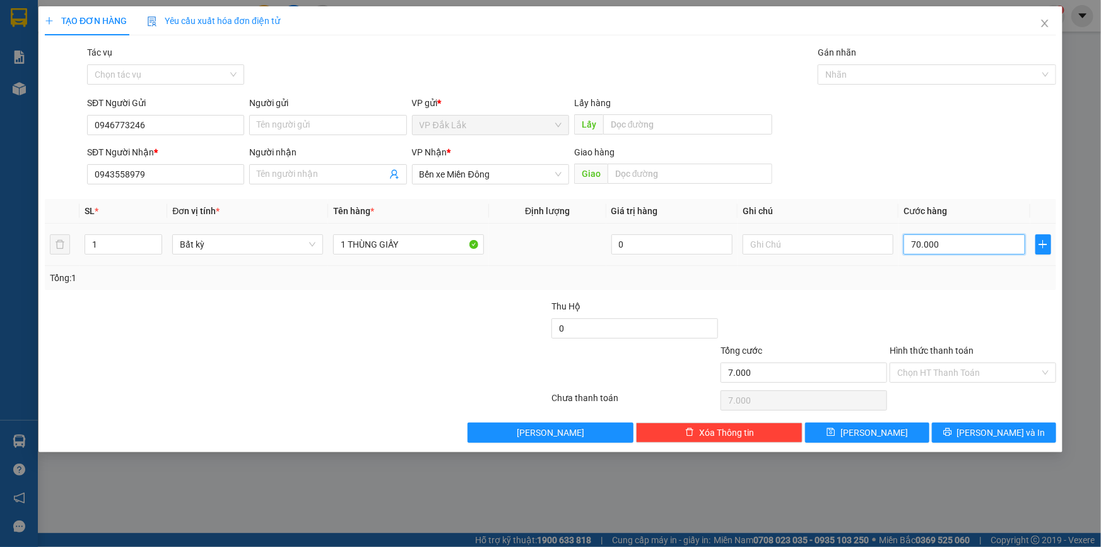
type input "70.000"
click at [996, 372] on input "Hình thức thanh toán" at bounding box center [968, 372] width 143 height 19
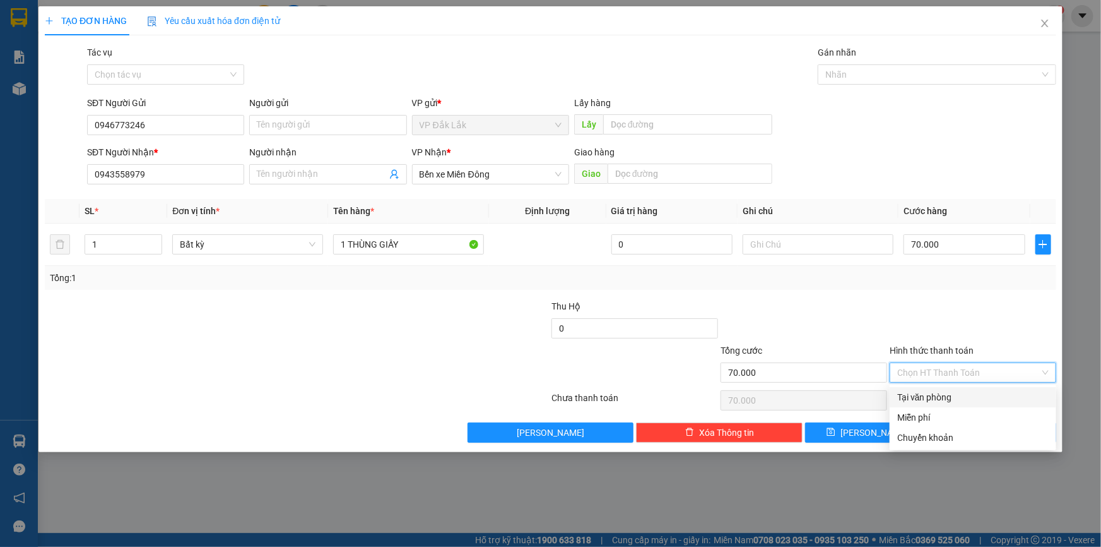
click at [991, 394] on div "Tại văn phòng" at bounding box center [972, 397] width 151 height 14
type input "0"
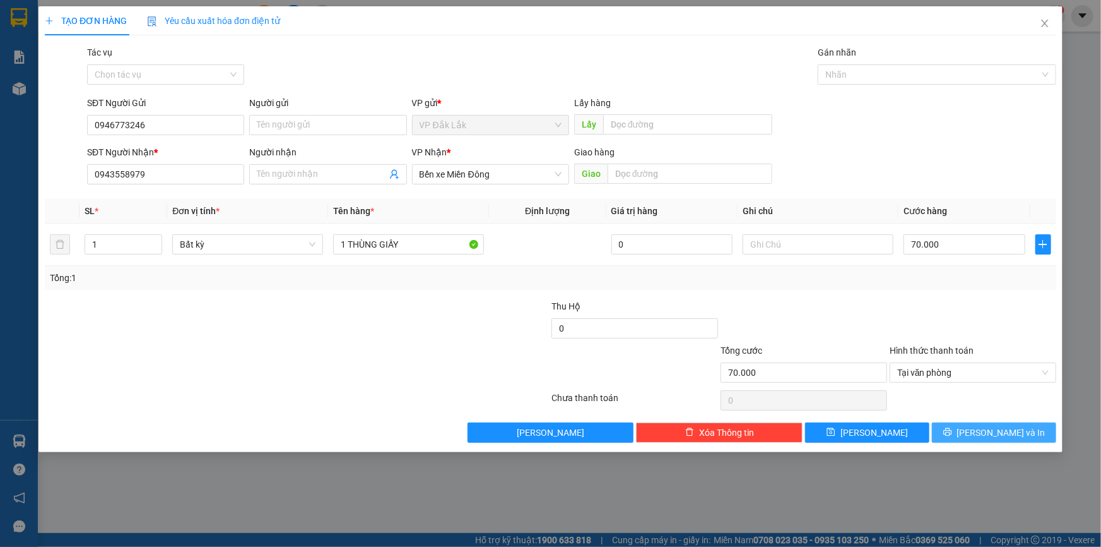
click at [975, 422] on button "[PERSON_NAME] và In" at bounding box center [994, 432] width 124 height 20
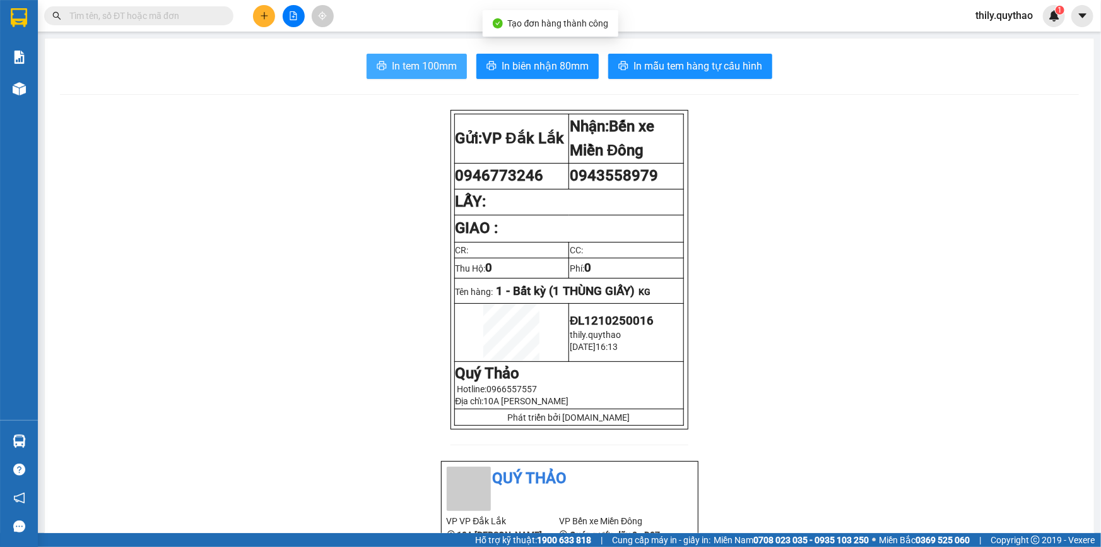
click at [415, 63] on span "In tem 100mm" at bounding box center [424, 66] width 65 height 16
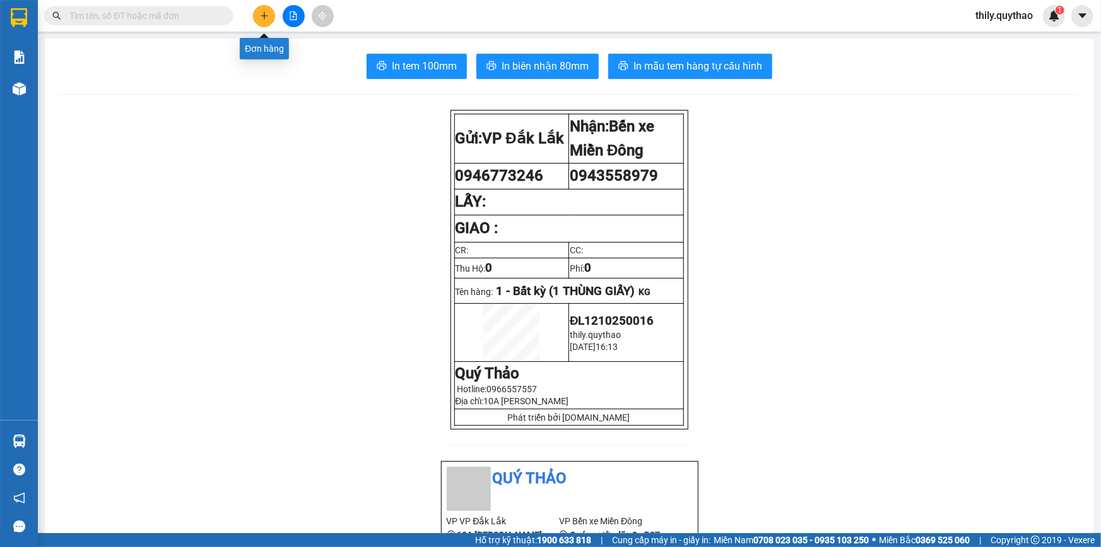
click at [268, 17] on icon "plus" at bounding box center [264, 15] width 9 height 9
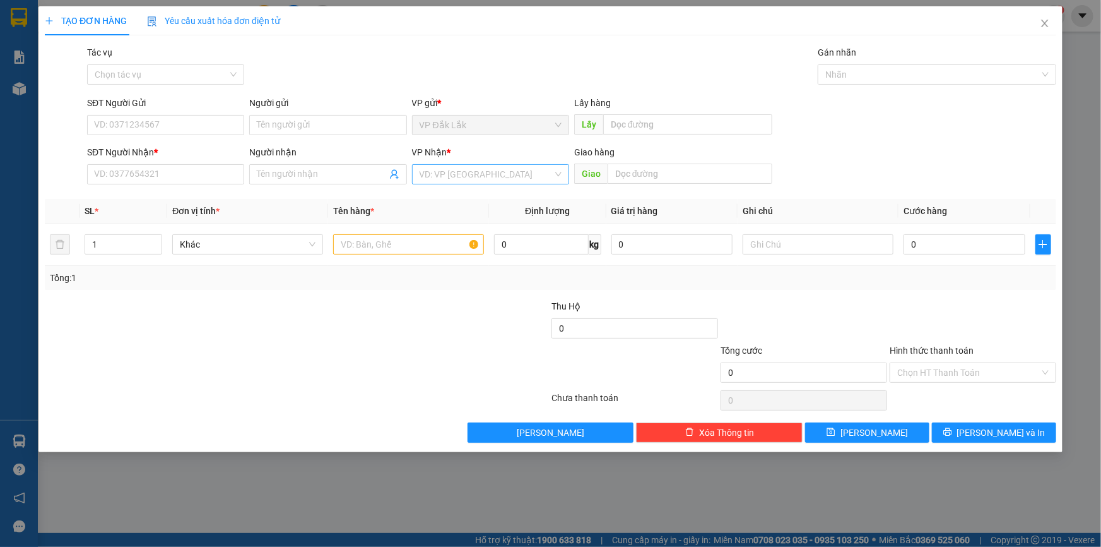
click at [483, 170] on input "search" at bounding box center [486, 174] width 133 height 19
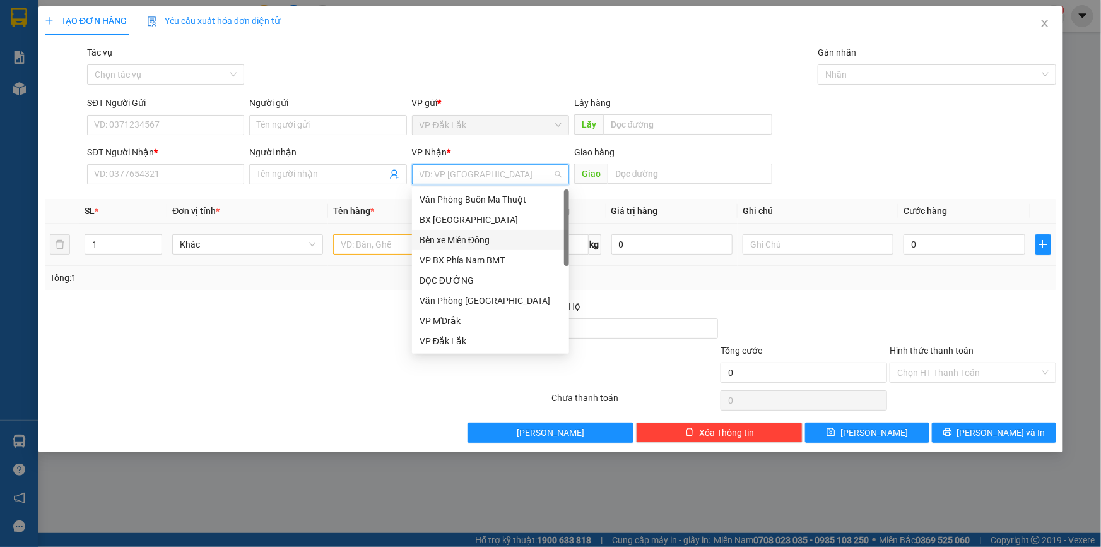
click at [487, 239] on div "Bến xe Miền Đông" at bounding box center [491, 240] width 142 height 14
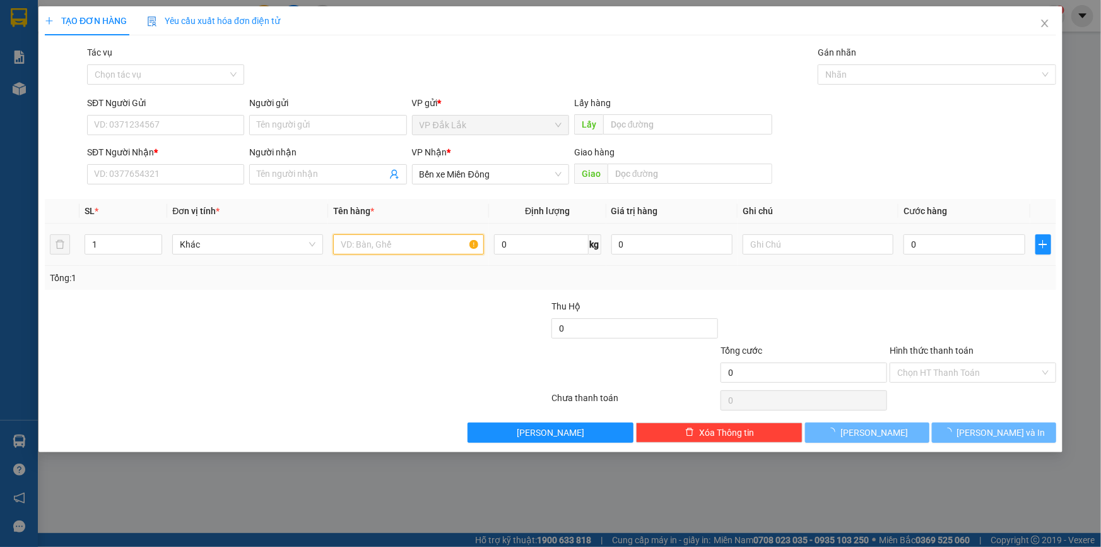
click at [404, 250] on input "text" at bounding box center [408, 244] width 151 height 20
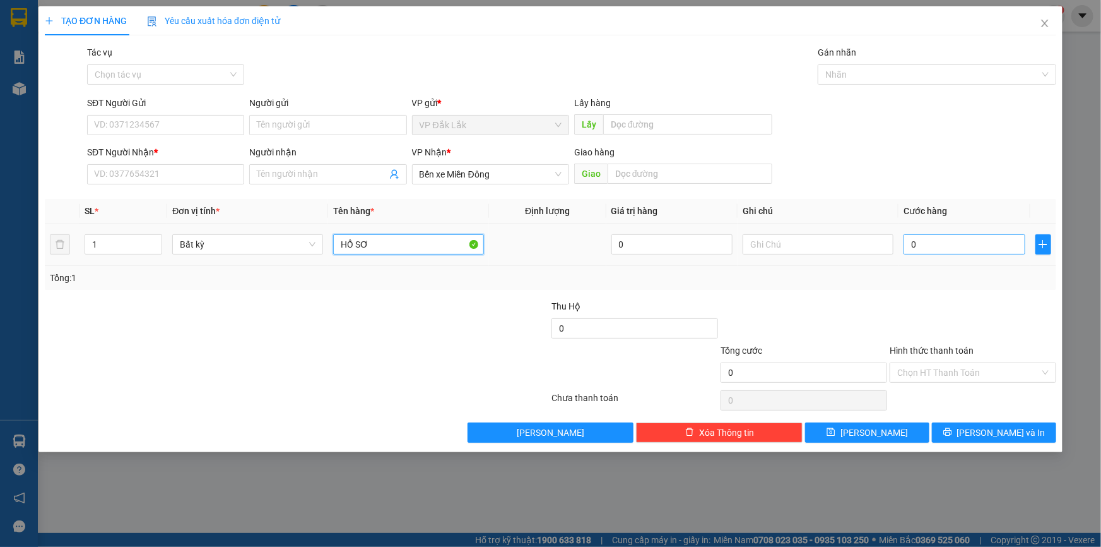
type input "HỒ SƠ"
drag, startPoint x: 907, startPoint y: 242, endPoint x: 953, endPoint y: 196, distance: 65.2
click at [908, 241] on input "0" at bounding box center [965, 244] width 122 height 20
type input "5"
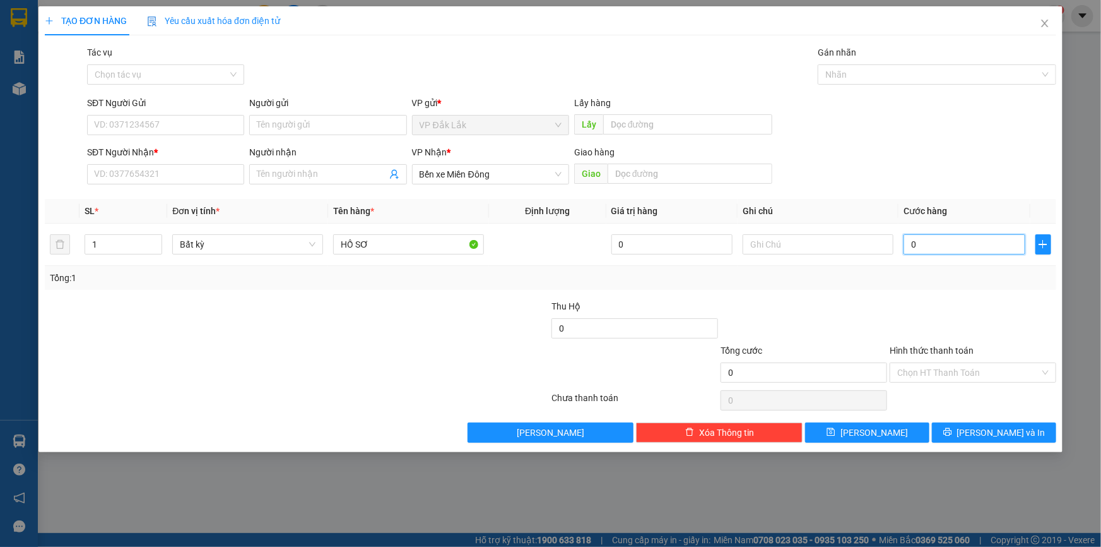
type input "5"
type input "50"
type input "500"
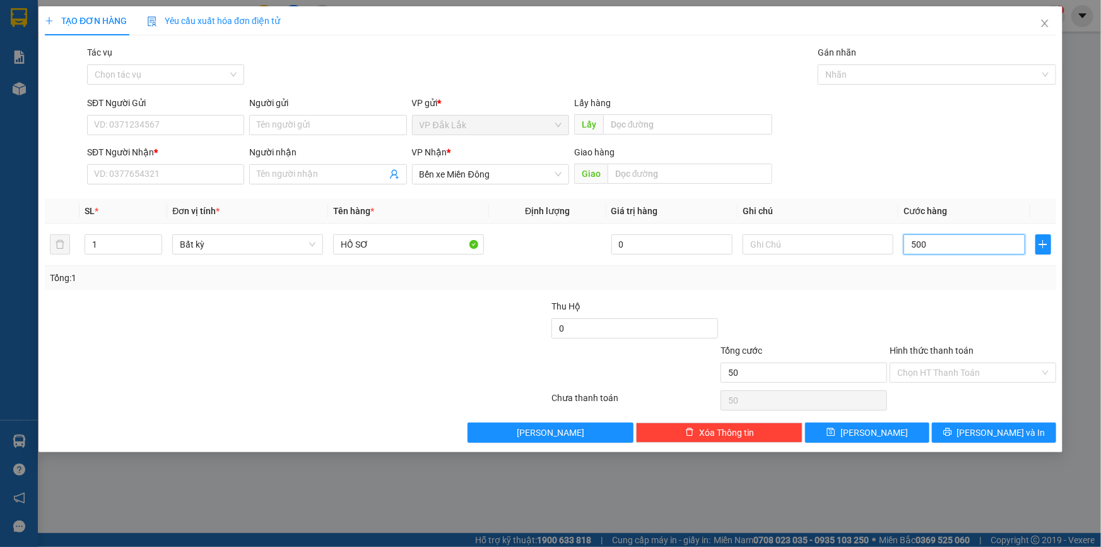
type input "500"
type input "5.000"
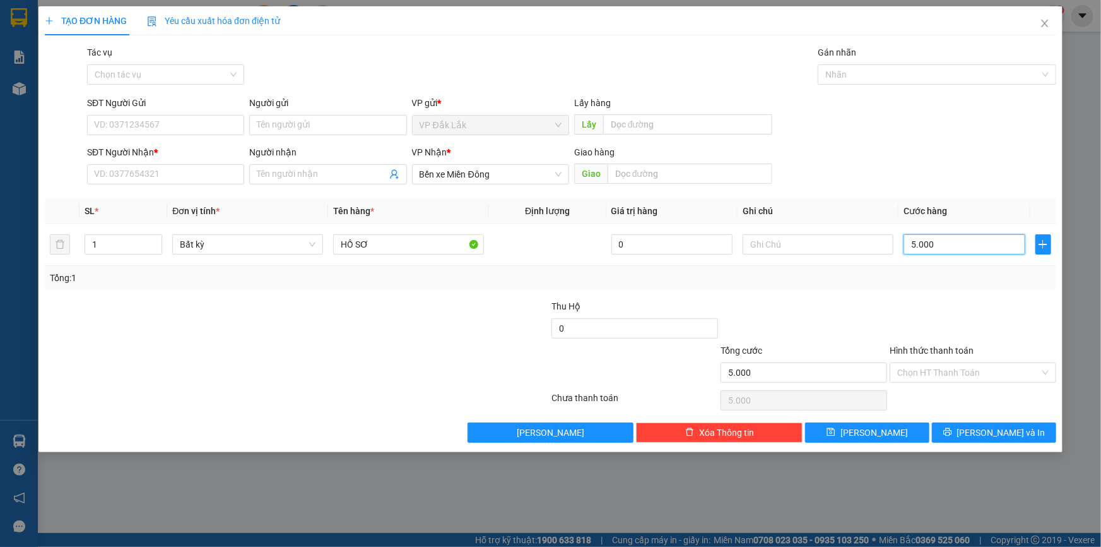
type input "50.000"
click at [992, 379] on input "Hình thức thanh toán" at bounding box center [968, 372] width 143 height 19
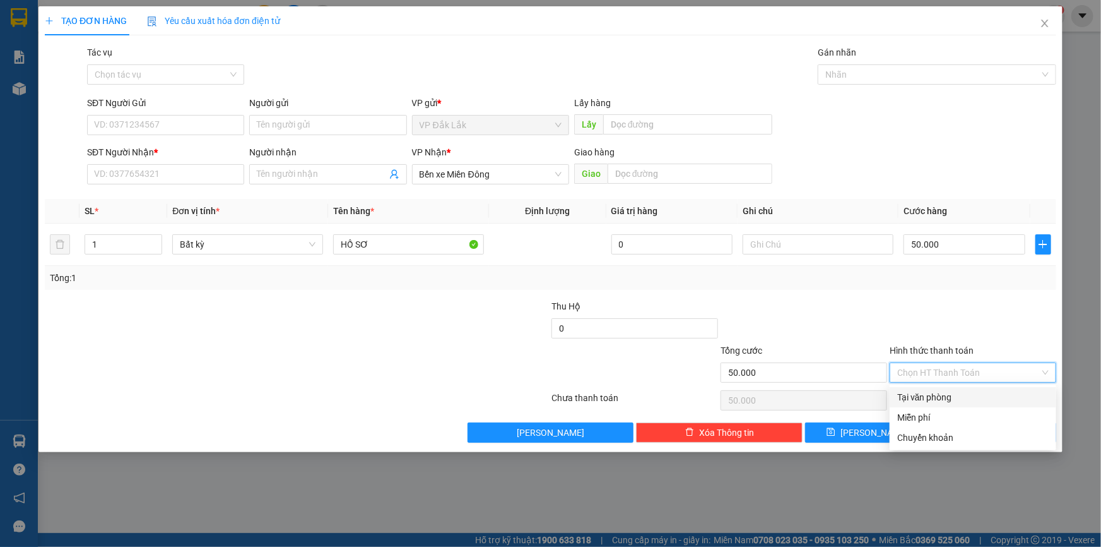
click at [1002, 402] on div "Tại văn phòng" at bounding box center [972, 397] width 151 height 14
type input "0"
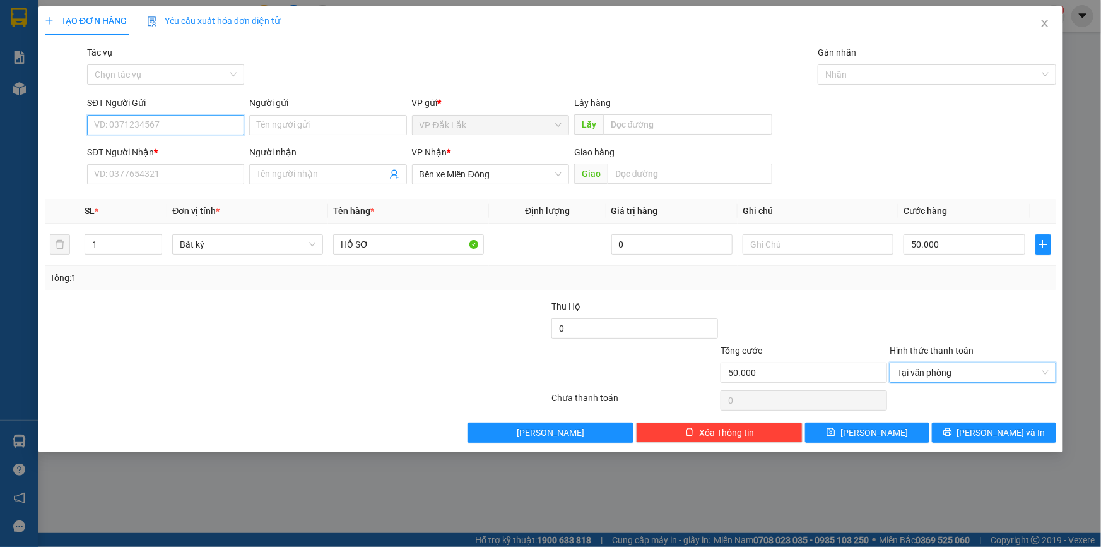
click at [133, 116] on input "SĐT Người Gửi" at bounding box center [165, 125] width 157 height 20
click at [123, 150] on div "0337105454" at bounding box center [166, 150] width 142 height 14
type input "0337105454"
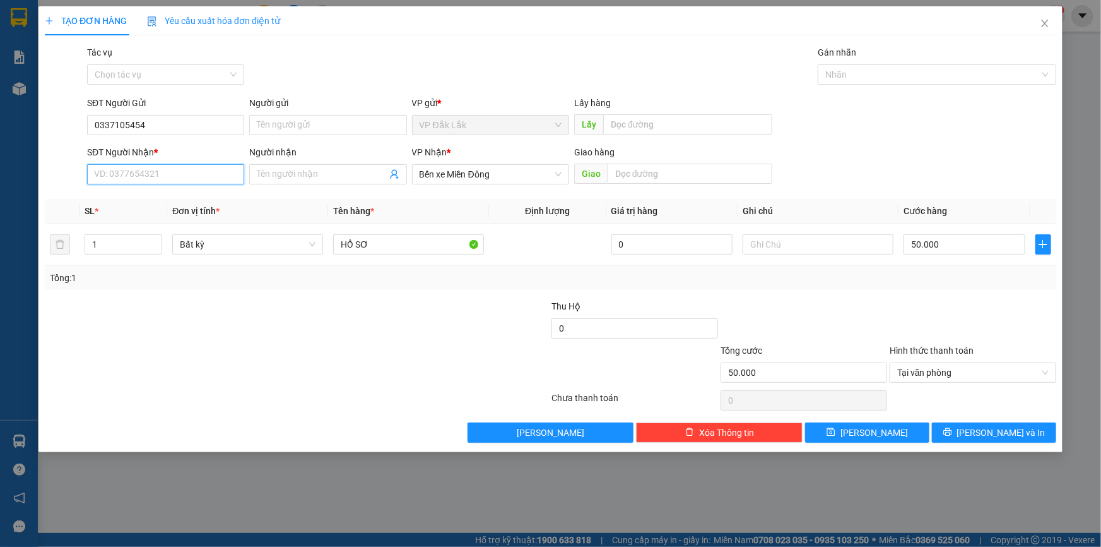
click at [134, 171] on input "SĐT Người Nhận *" at bounding box center [165, 174] width 157 height 20
click at [127, 200] on div "0839357979" at bounding box center [166, 199] width 142 height 14
type input "0839357979"
click at [1028, 444] on div "TẠO ĐƠN HÀNG Yêu cầu xuất hóa đơn điện tử Transit Pickup Surcharge Ids Transit …" at bounding box center [550, 229] width 1024 height 446
click at [1024, 430] on button "[PERSON_NAME] và In" at bounding box center [994, 432] width 124 height 20
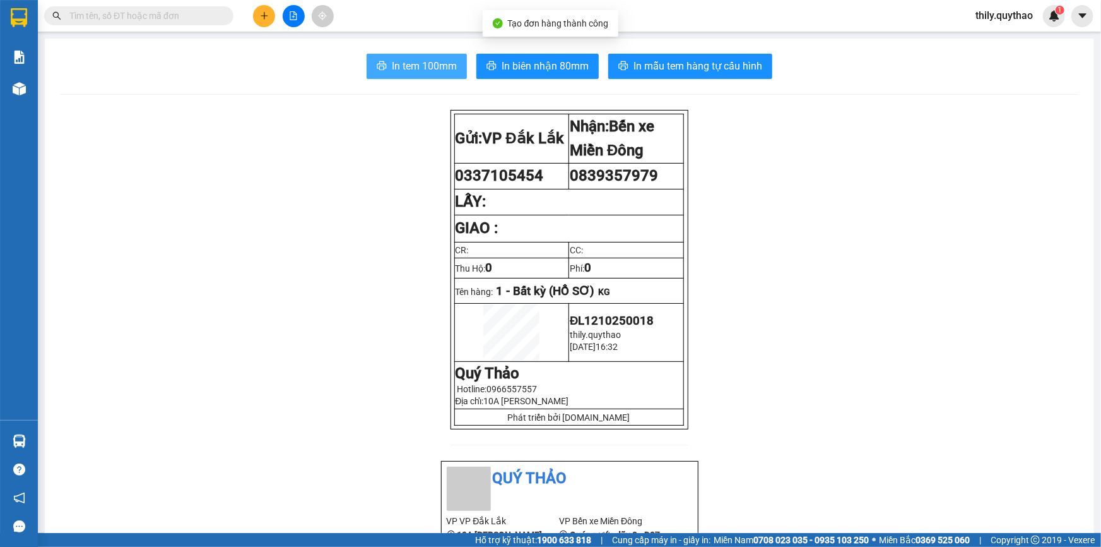
click at [434, 69] on span "In tem 100mm" at bounding box center [424, 66] width 65 height 16
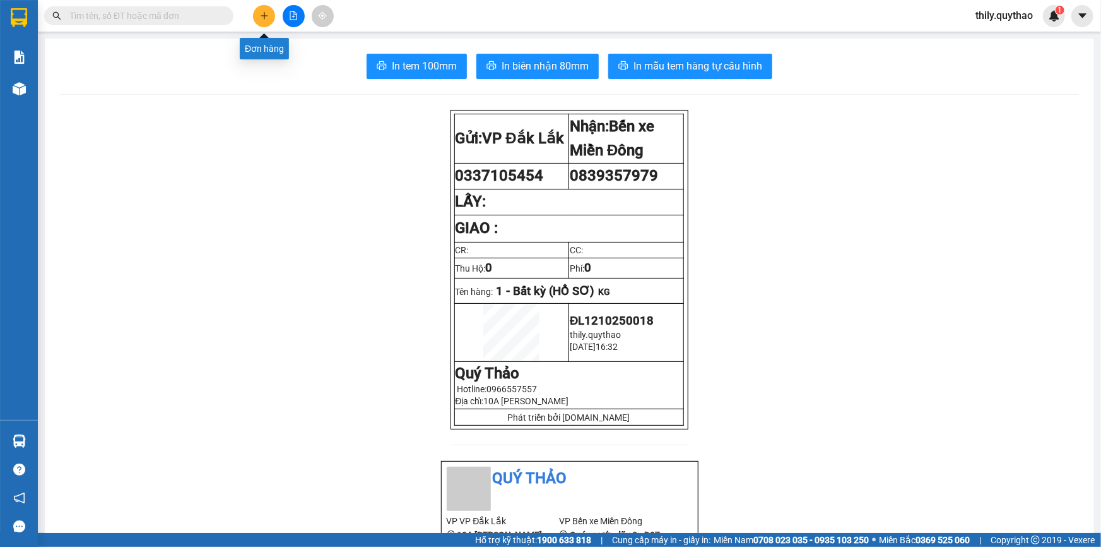
click at [265, 17] on icon "plus" at bounding box center [264, 15] width 9 height 9
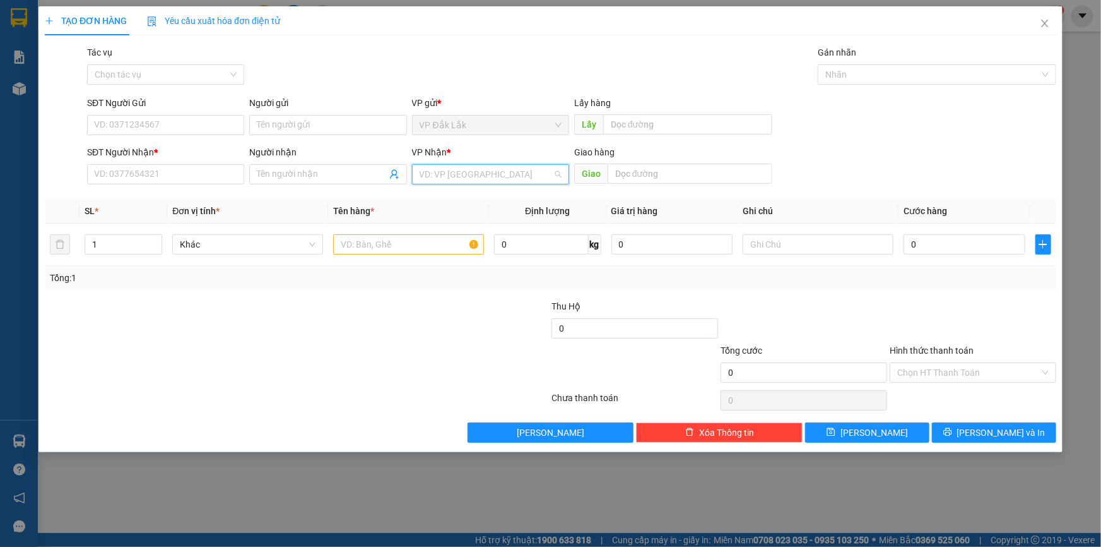
click at [507, 176] on input "search" at bounding box center [486, 174] width 133 height 19
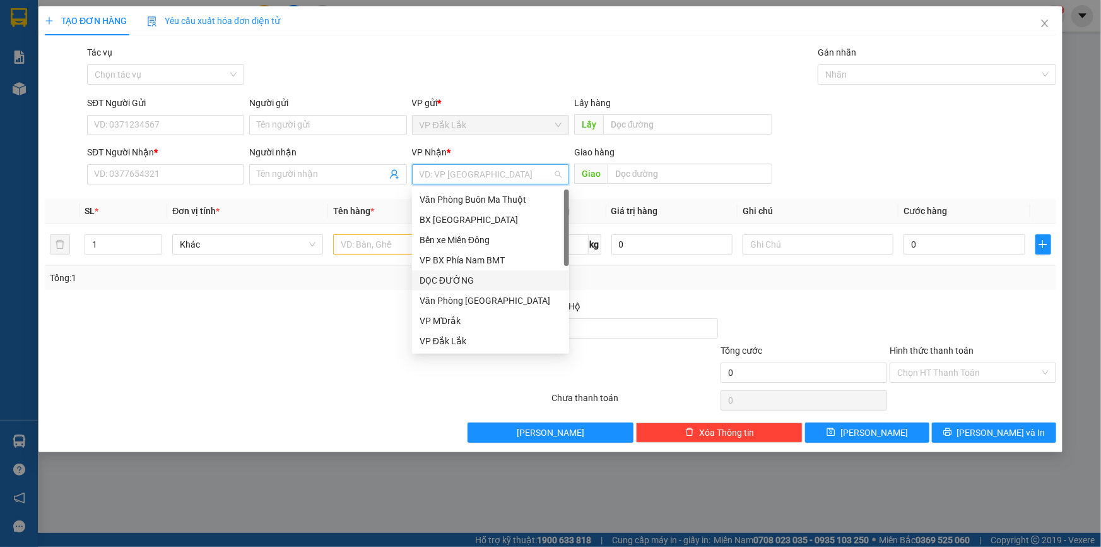
click at [509, 278] on div "DỌC ĐƯỜNG" at bounding box center [491, 280] width 142 height 14
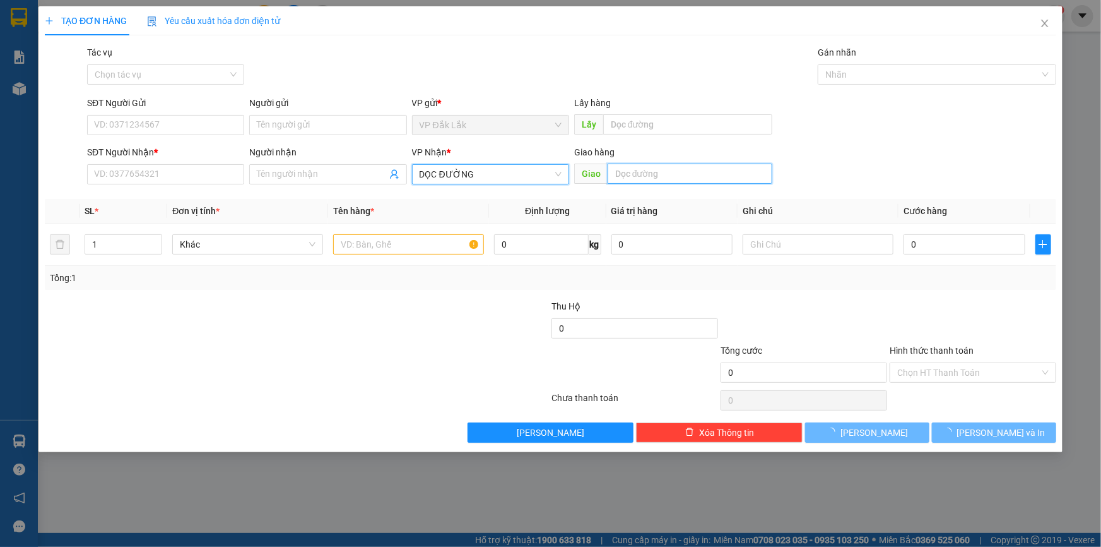
click at [630, 181] on input "text" at bounding box center [690, 173] width 165 height 20
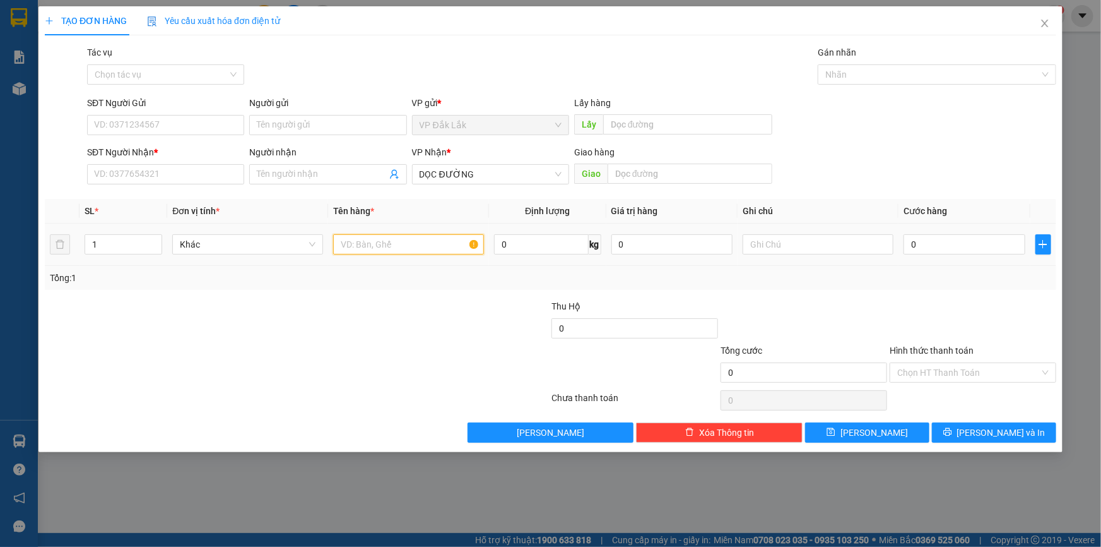
click at [447, 245] on input "text" at bounding box center [408, 244] width 151 height 20
type input "1 KIỆN ĐEN"
click at [909, 245] on input "0" at bounding box center [965, 244] width 122 height 20
type input "5"
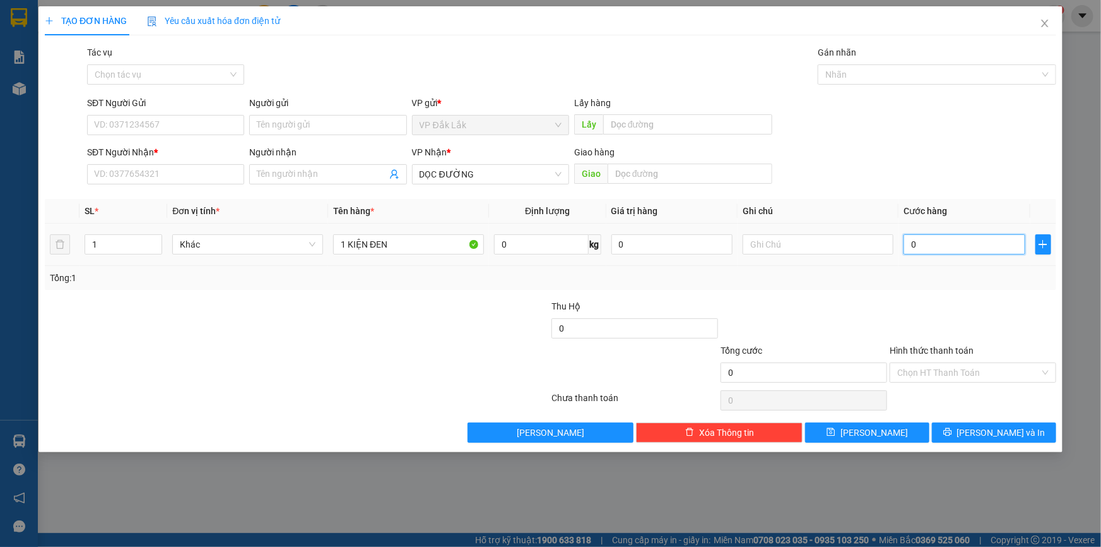
type input "5"
type input "50"
type input "500"
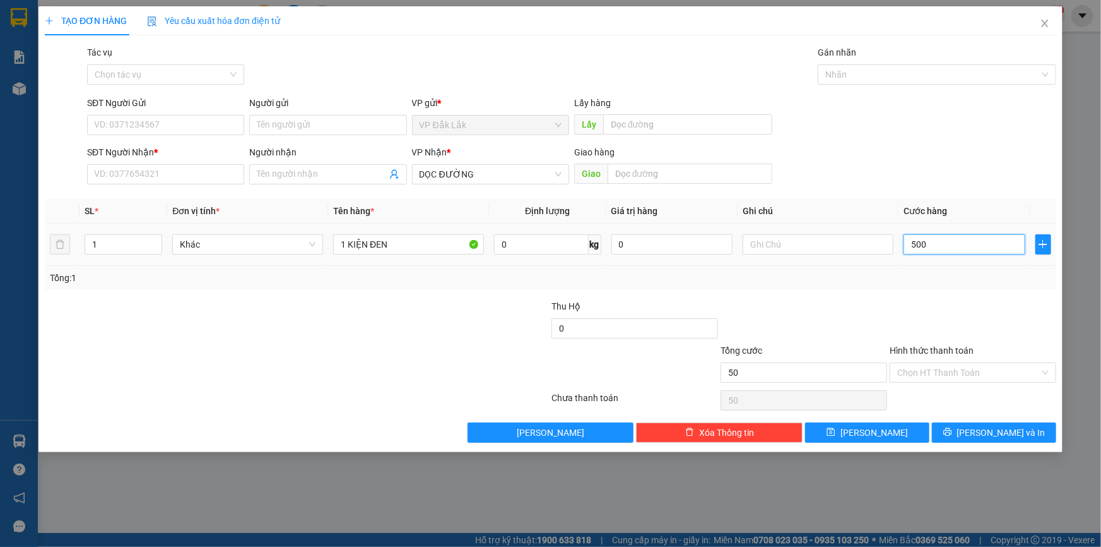
type input "500"
type input "5.000"
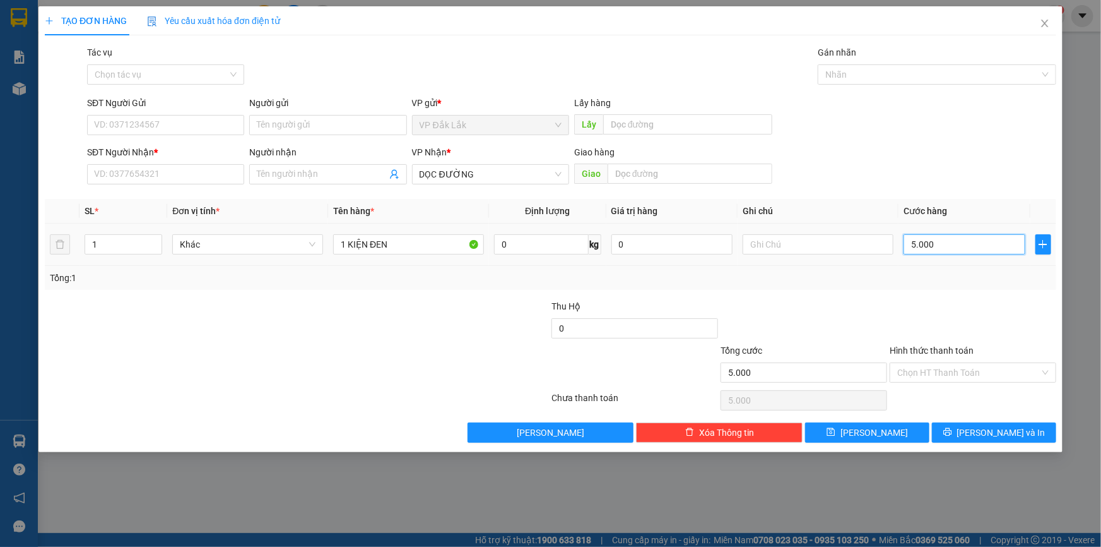
type input "50.000"
click at [956, 370] on input "Hình thức thanh toán" at bounding box center [968, 372] width 143 height 19
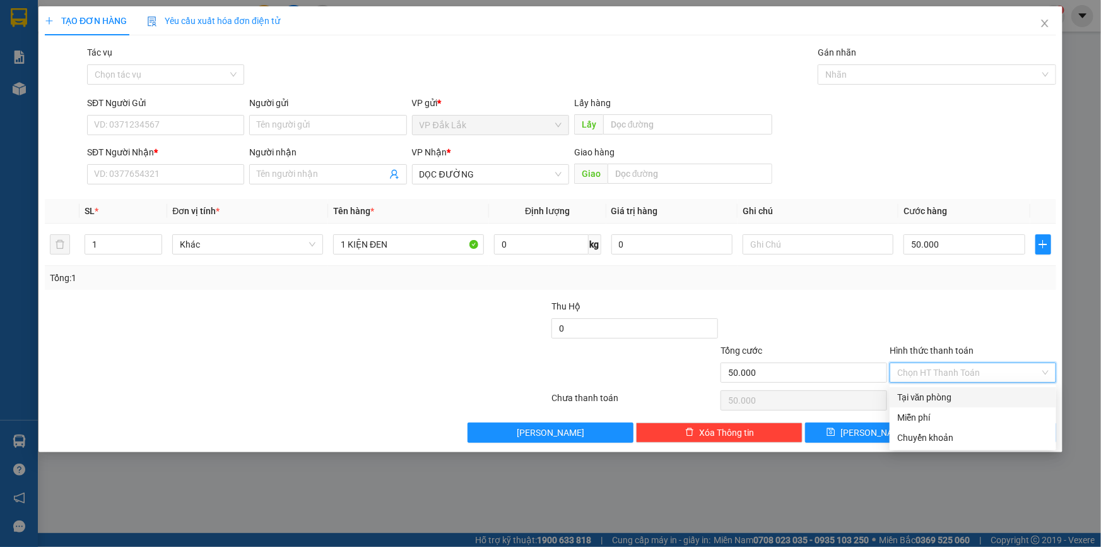
click at [964, 390] on div "Tại văn phòng" at bounding box center [972, 397] width 151 height 14
type input "0"
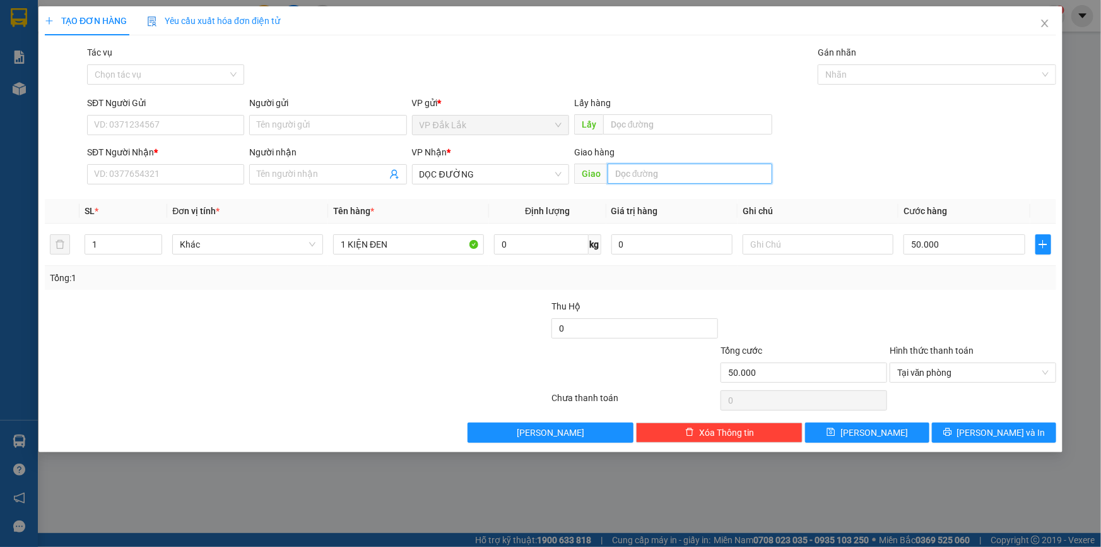
click at [669, 182] on input "text" at bounding box center [690, 173] width 165 height 20
type input "D"
type input "ĐỨC HOÀ - LONG AN"
click at [163, 120] on input "SĐT Người Gửi" at bounding box center [165, 125] width 157 height 20
click at [121, 177] on input "SĐT Người Nhận *" at bounding box center [165, 174] width 157 height 20
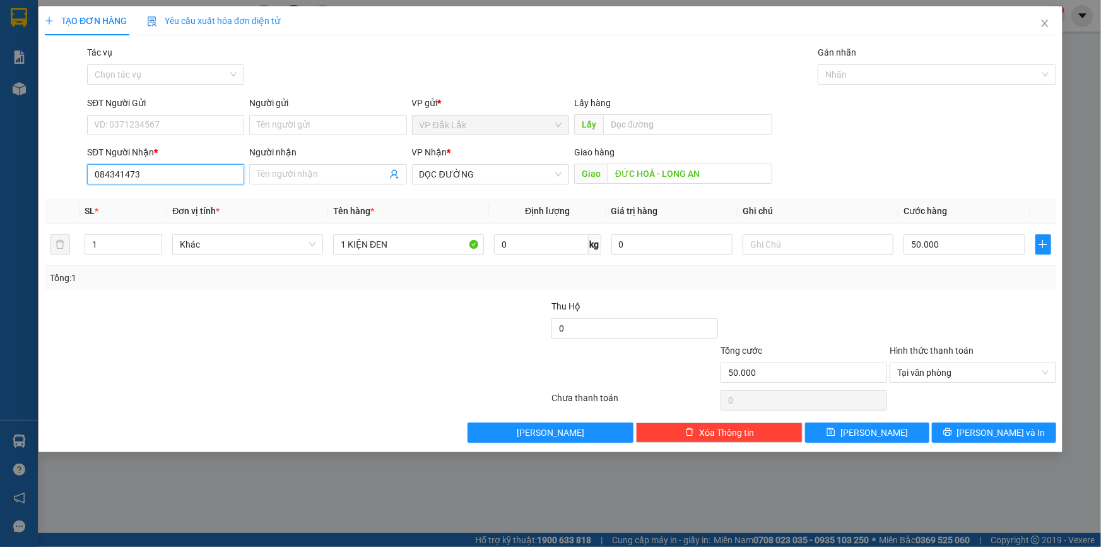
type input "0843414730"
drag, startPoint x: 148, startPoint y: 174, endPoint x: 90, endPoint y: 177, distance: 58.7
click at [90, 177] on input "0843414730" at bounding box center [165, 174] width 157 height 20
paste input "0843414730"
type input "0843414730"
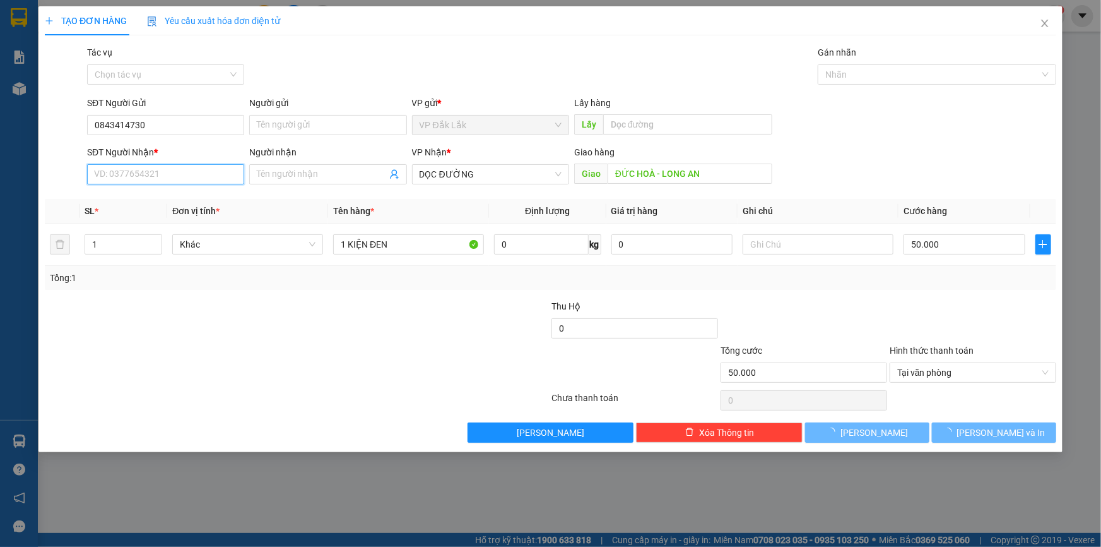
click at [160, 181] on input "SĐT Người Nhận *" at bounding box center [165, 174] width 157 height 20
click at [161, 177] on input "SĐT Người Nhận *" at bounding box center [165, 174] width 157 height 20
click at [162, 175] on input "SĐT Người Nhận *" at bounding box center [165, 174] width 157 height 20
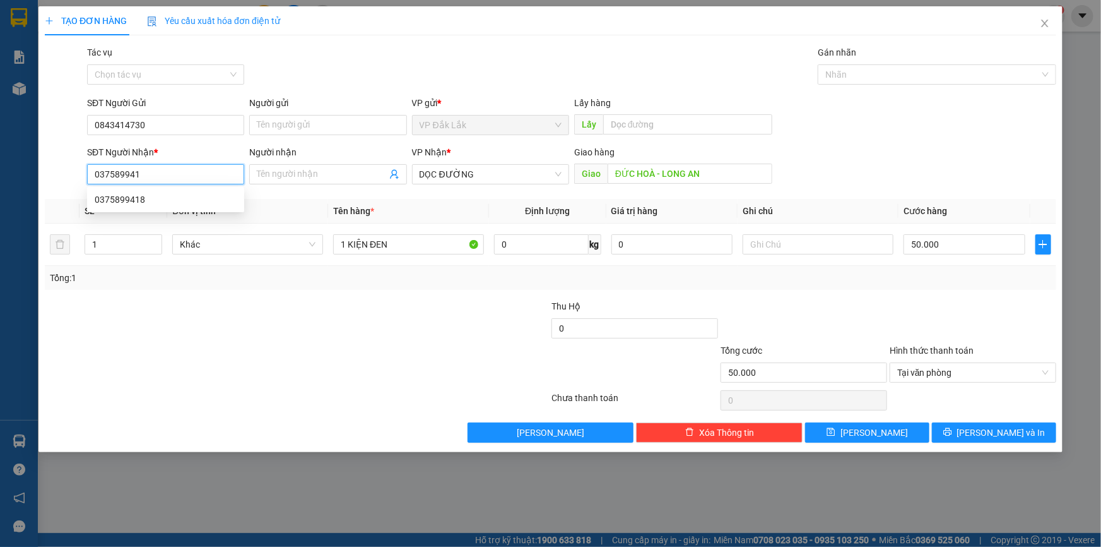
type input "0375899418"
click at [138, 201] on div "0375899418" at bounding box center [166, 199] width 142 height 14
type input "CHỢ CẦU SÁNG - LONG AN"
type input "0375899418"
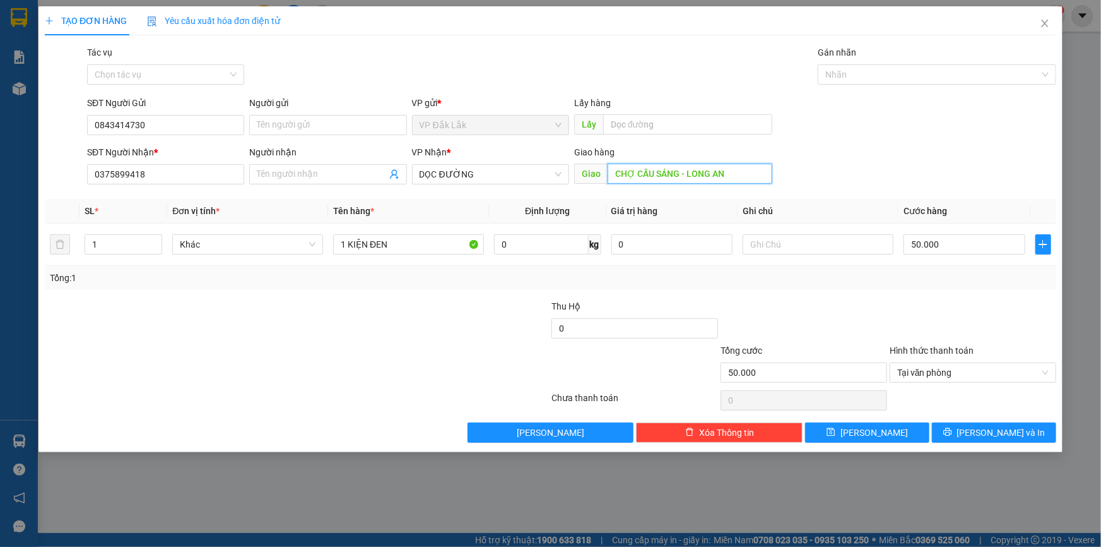
click at [680, 169] on input "CHỢ CẦU SÁNG - LONG AN" at bounding box center [690, 173] width 165 height 20
click at [684, 169] on input "CHỢ CẦU SÁNG - LONG AN" at bounding box center [690, 173] width 165 height 20
click at [682, 172] on input "CHỢ CẦU SÁNG - LONG AN" at bounding box center [690, 173] width 165 height 20
type input "ĐỨC HOÀ- LONG AN"
click at [964, 429] on button "[PERSON_NAME] và In" at bounding box center [994, 432] width 124 height 20
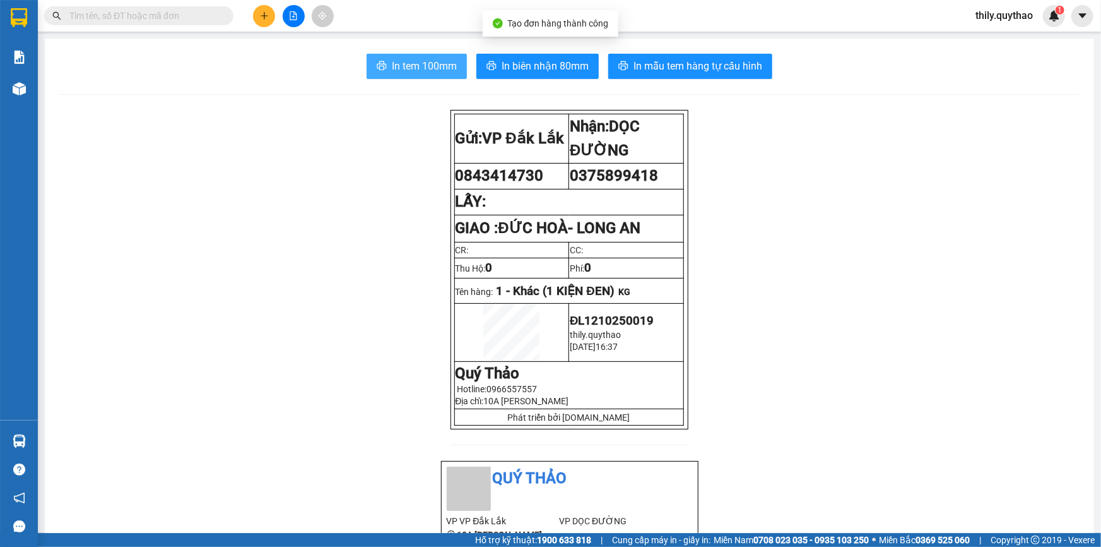
click at [405, 68] on span "In tem 100mm" at bounding box center [424, 66] width 65 height 16
click at [1001, 13] on span "thily.quythao" at bounding box center [1005, 16] width 78 height 16
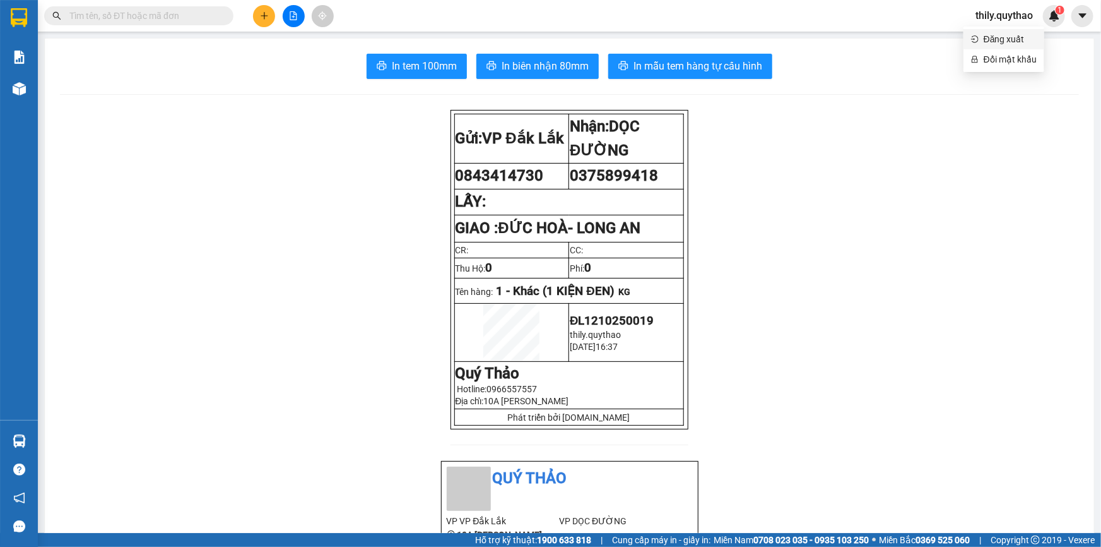
click at [996, 44] on span "Đăng xuất" at bounding box center [1010, 39] width 53 height 14
